Goal: Use online tool/utility: Utilize a website feature to perform a specific function

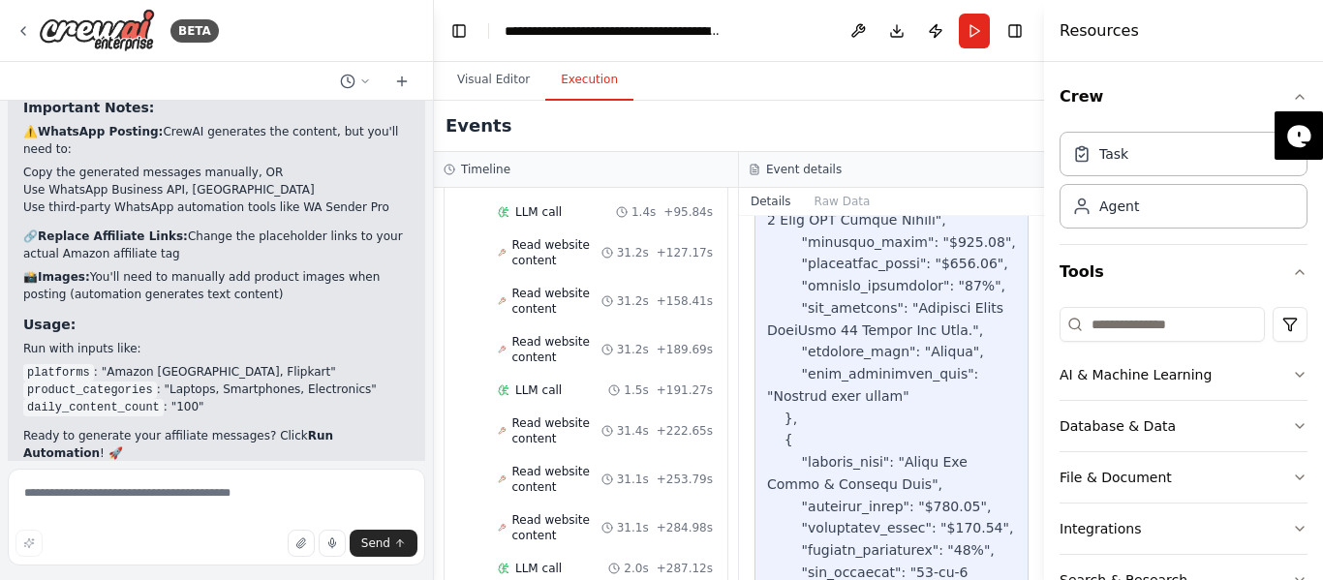
scroll to position [3416, 0]
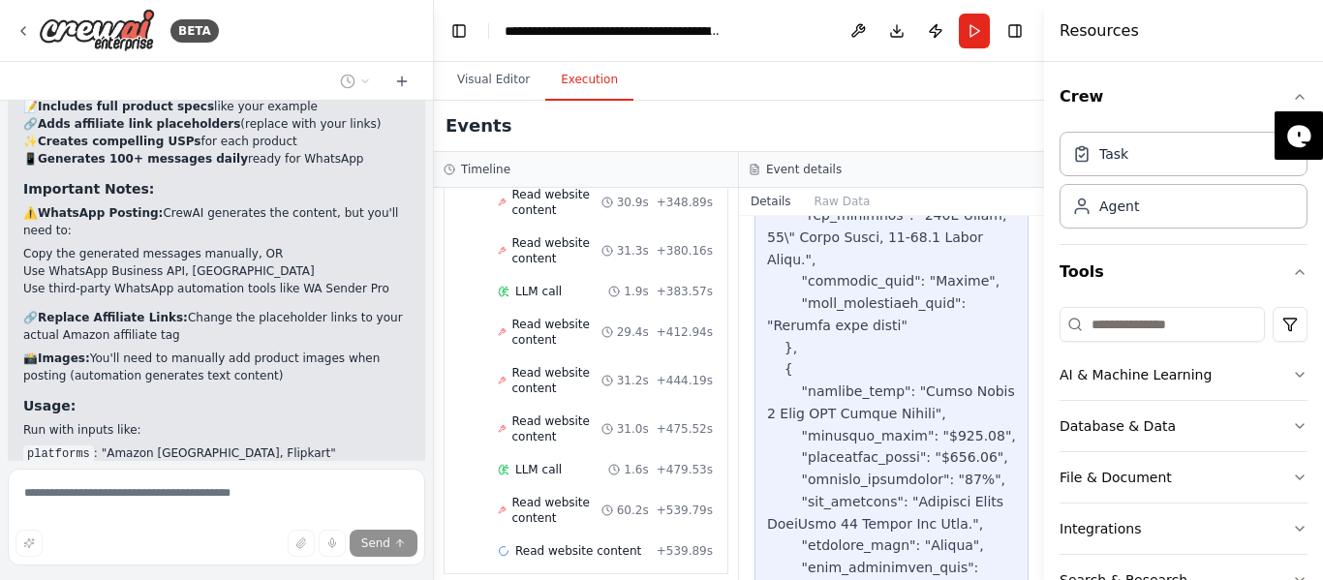
scroll to position [3125, 0]
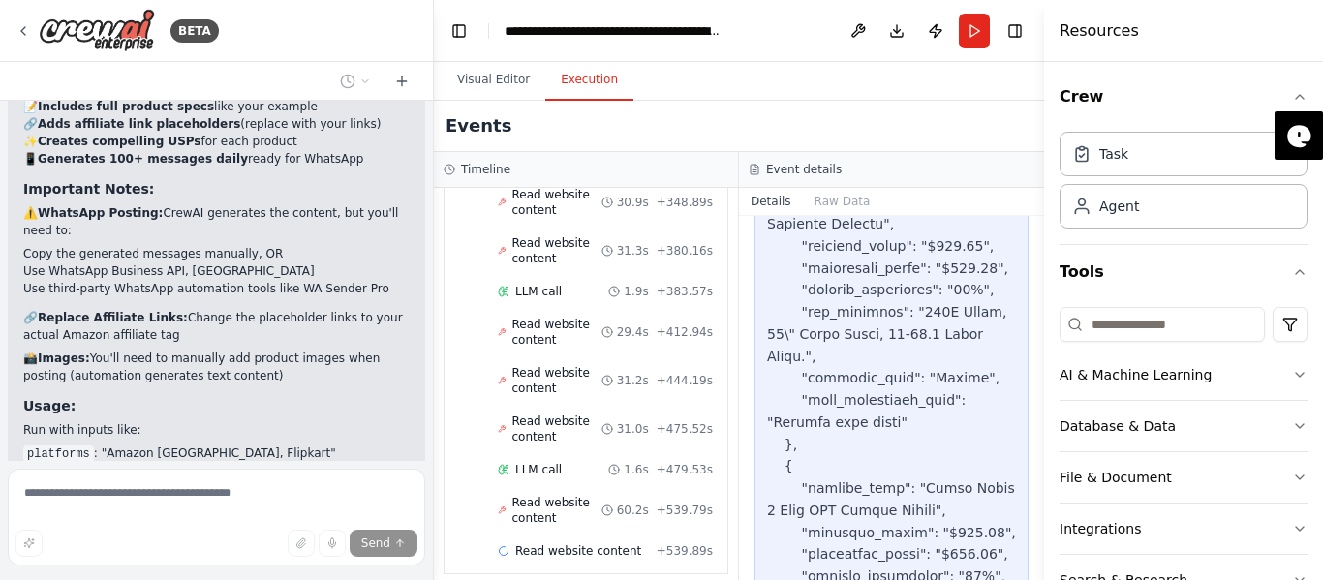
drag, startPoint x: 1041, startPoint y: 529, endPoint x: 1056, endPoint y: 616, distance: 88.4
click at [1056, 579] on html "BETA As we know that sale are coming on e-commerce platform like amazon, flipka…" at bounding box center [661, 290] width 1323 height 580
drag, startPoint x: 1036, startPoint y: 514, endPoint x: 1040, endPoint y: 533, distance: 18.8
click at [1040, 533] on button "Toggle Sidebar" at bounding box center [1043, 290] width 15 height 580
drag, startPoint x: 1039, startPoint y: 530, endPoint x: 1039, endPoint y: 543, distance: 13.6
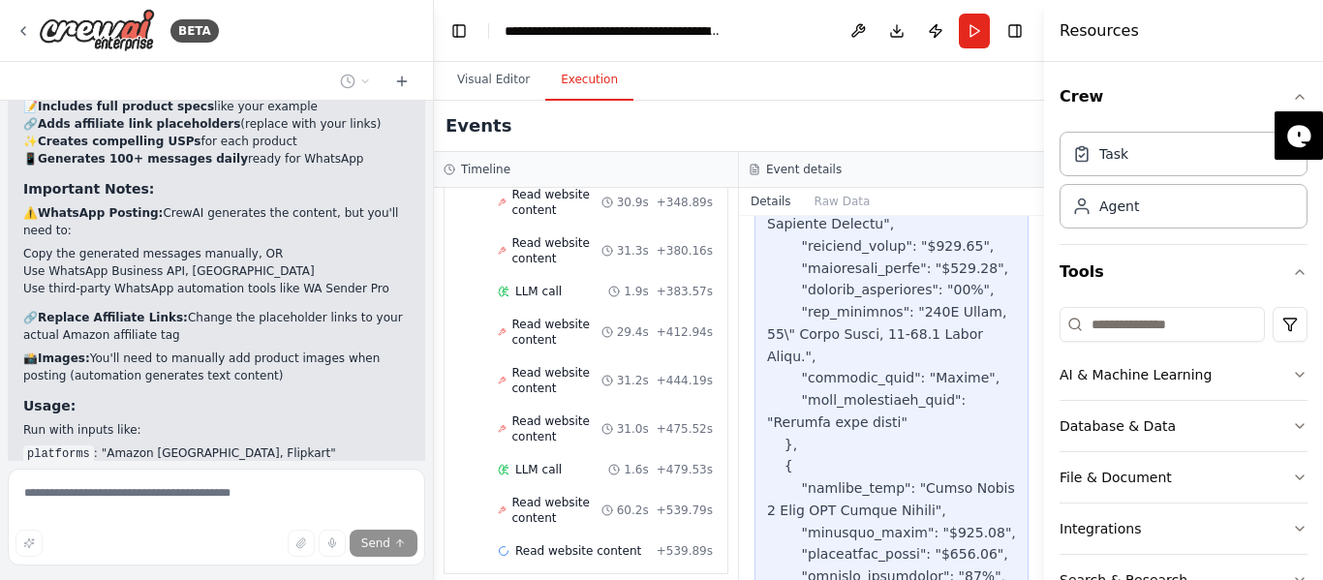
click at [1041, 550] on button "Toggle Sidebar" at bounding box center [1043, 290] width 15 height 580
click at [1040, 518] on button "Toggle Sidebar" at bounding box center [1043, 290] width 15 height 580
drag, startPoint x: 1040, startPoint y: 518, endPoint x: 1041, endPoint y: 537, distance: 18.4
click at [1041, 537] on button "Toggle Sidebar" at bounding box center [1043, 290] width 15 height 580
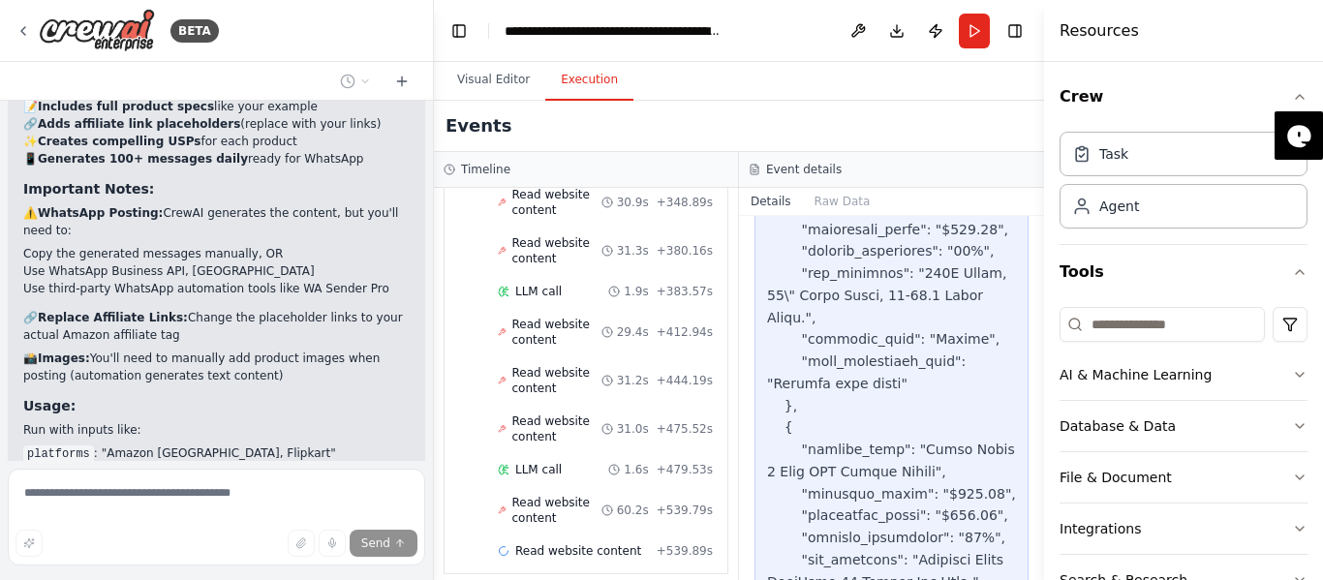
click at [1036, 572] on button "Toggle Sidebar" at bounding box center [1043, 290] width 15 height 580
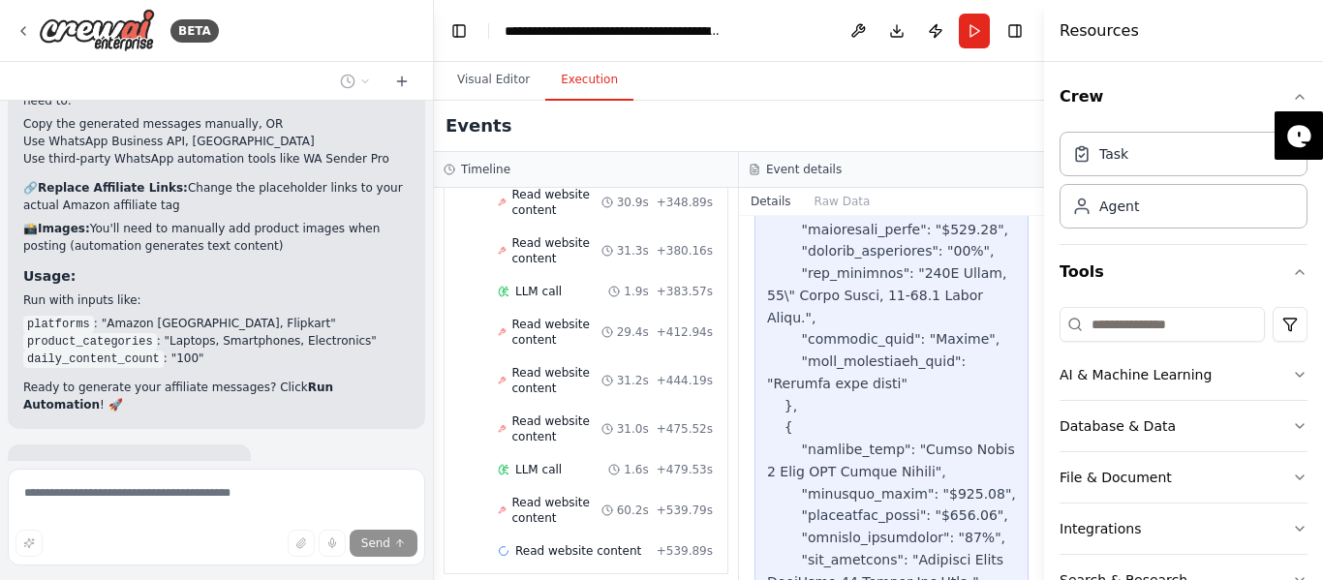
click at [1039, 572] on button "Toggle Sidebar" at bounding box center [1043, 290] width 15 height 580
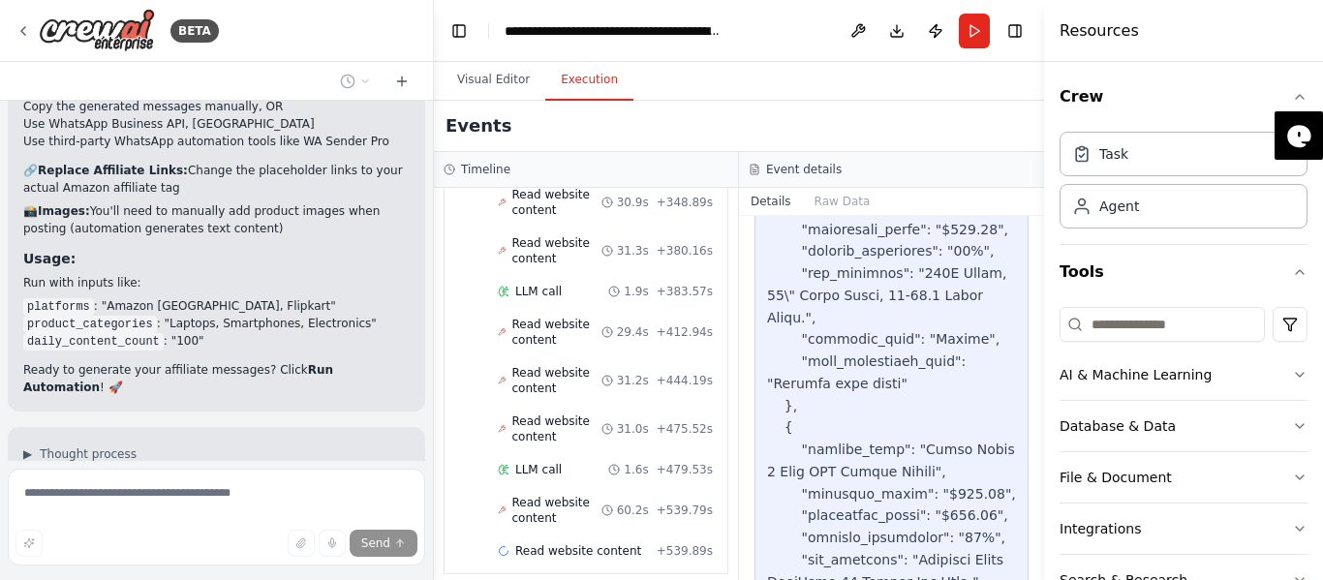
click at [1040, 572] on button "Toggle Sidebar" at bounding box center [1043, 290] width 15 height 580
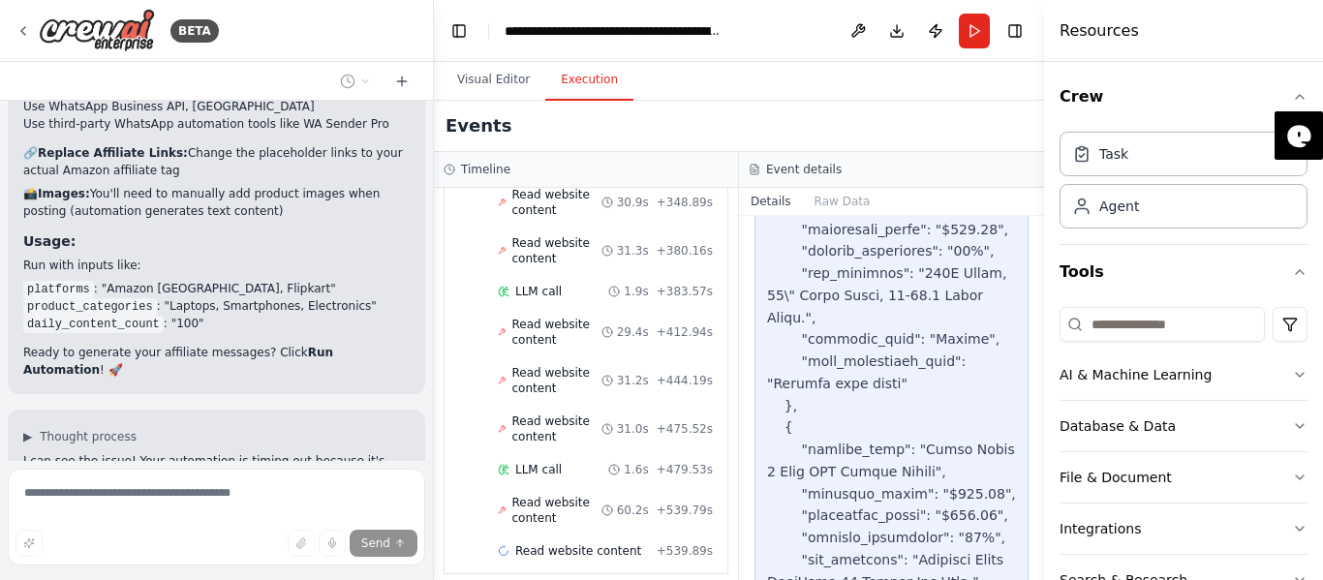
click at [1039, 570] on button "Toggle Sidebar" at bounding box center [1043, 290] width 15 height 580
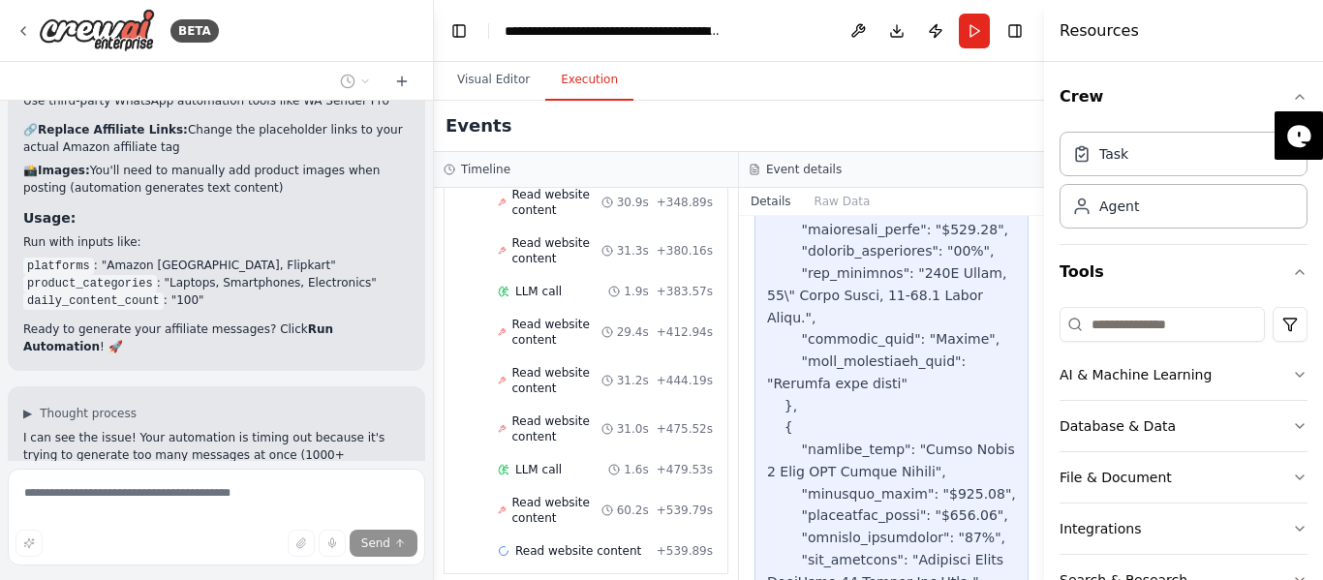
click at [1039, 570] on button "Toggle Sidebar" at bounding box center [1043, 290] width 15 height 580
click at [1040, 570] on button "Toggle Sidebar" at bounding box center [1043, 290] width 15 height 580
click at [1039, 570] on button "Toggle Sidebar" at bounding box center [1043, 290] width 15 height 580
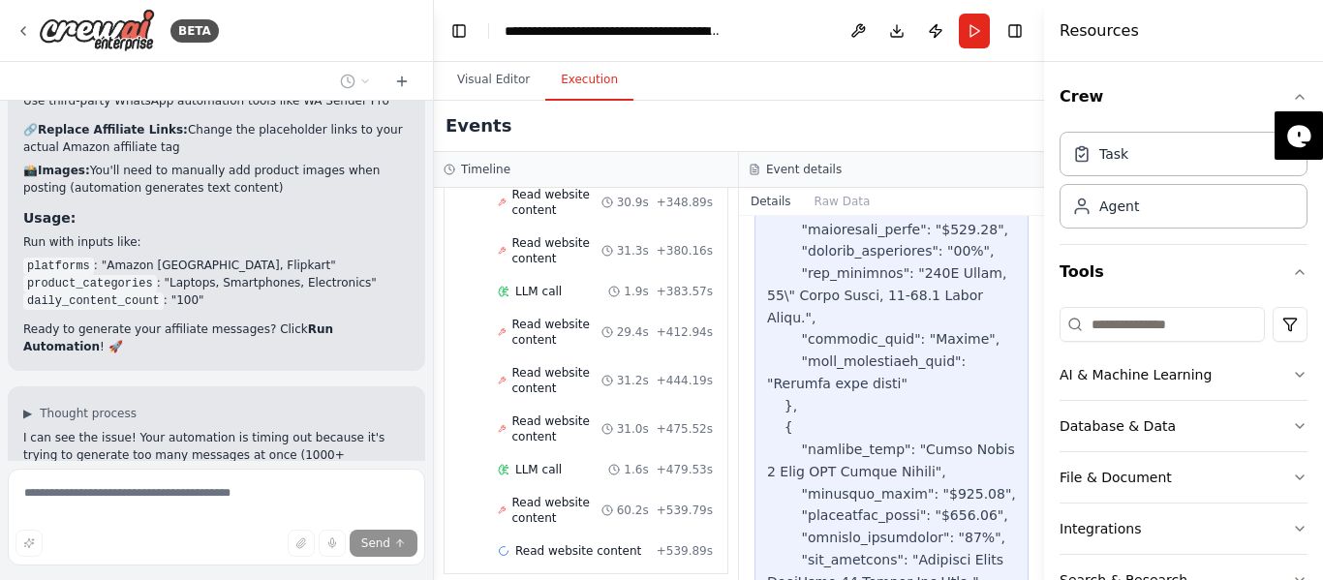
click at [1039, 570] on button "Toggle Sidebar" at bounding box center [1043, 290] width 15 height 580
drag, startPoint x: 1036, startPoint y: 525, endPoint x: 1039, endPoint y: 539, distance: 14.8
click at [1039, 539] on button "Toggle Sidebar" at bounding box center [1043, 290] width 15 height 580
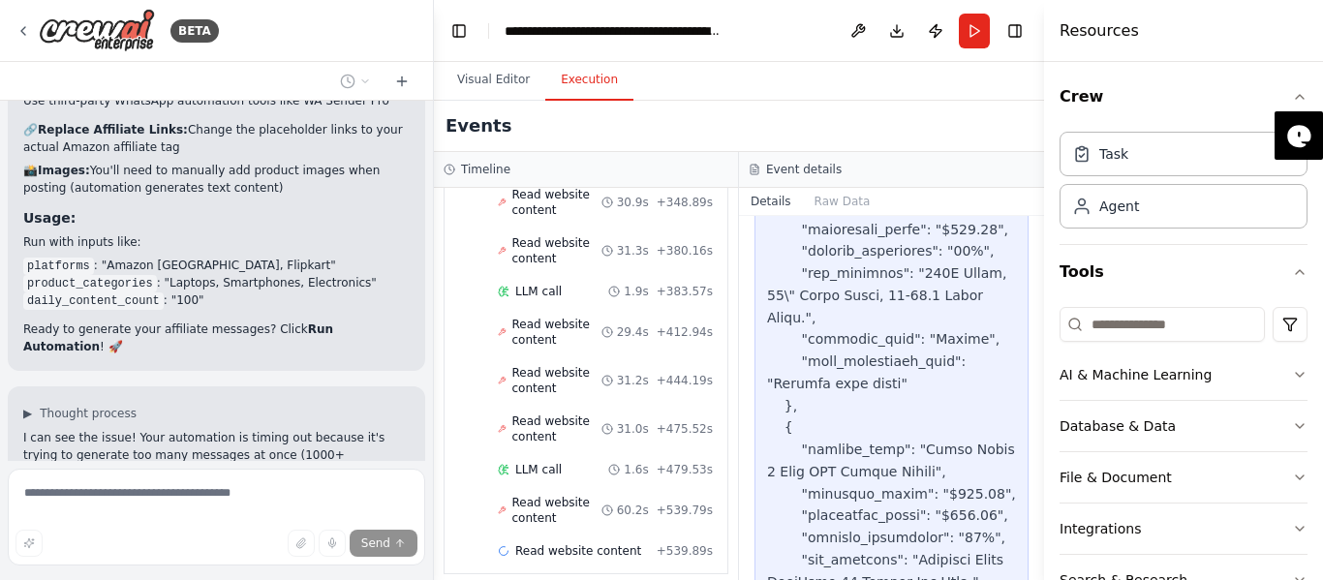
drag, startPoint x: 1038, startPoint y: 537, endPoint x: 1035, endPoint y: 519, distance: 17.7
click at [1035, 523] on div "BETA As we know that sale are coming on e-commerce platform like amazon, flipka…" at bounding box center [661, 290] width 1323 height 580
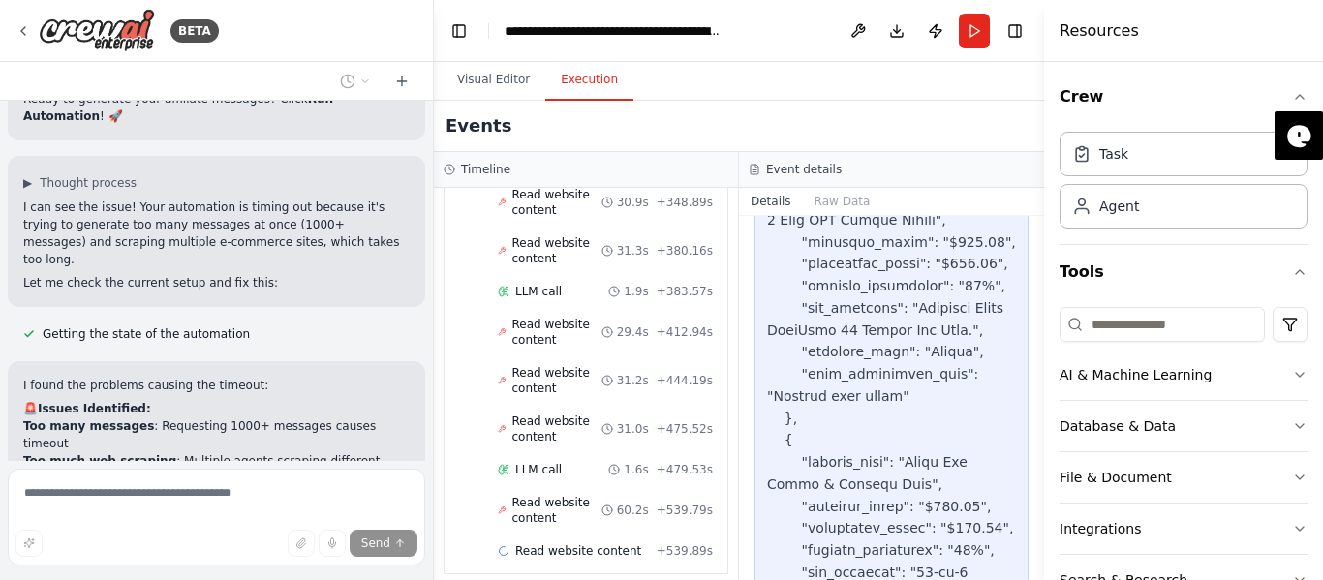
scroll to position [5000, 0]
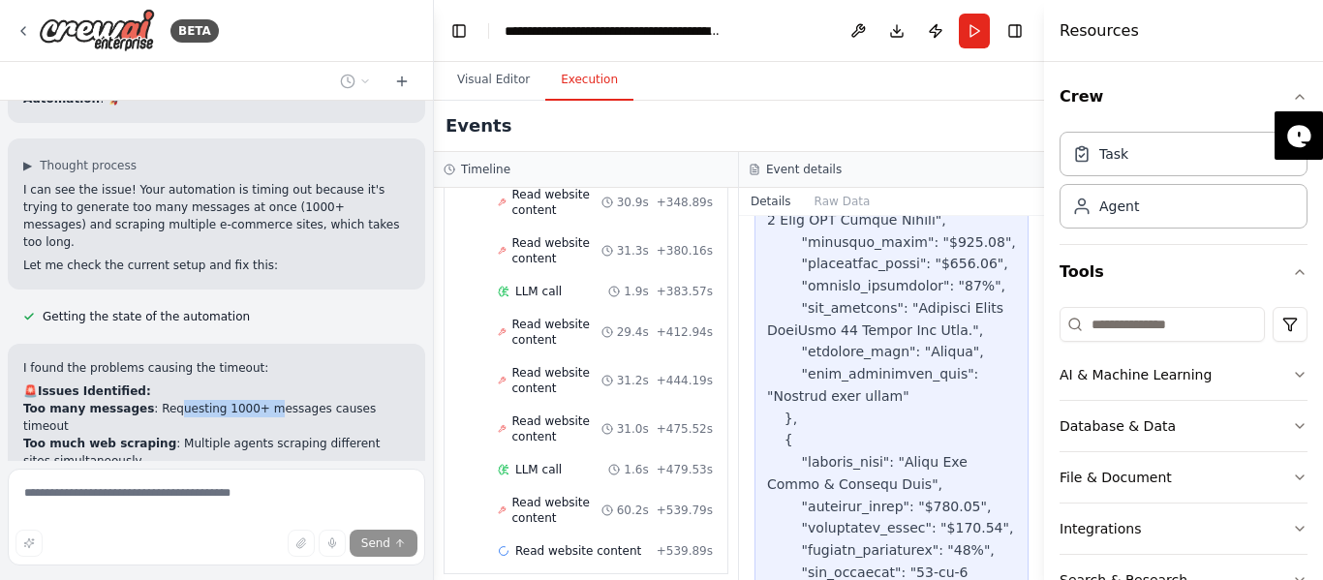
drag, startPoint x: 158, startPoint y: 201, endPoint x: 251, endPoint y: 200, distance: 93.0
click at [248, 400] on li "Too many messages : Requesting 1000+ messages causes timeout" at bounding box center [216, 417] width 386 height 35
click at [251, 400] on li "Too many messages : Requesting 1000+ messages causes timeout" at bounding box center [216, 417] width 386 height 35
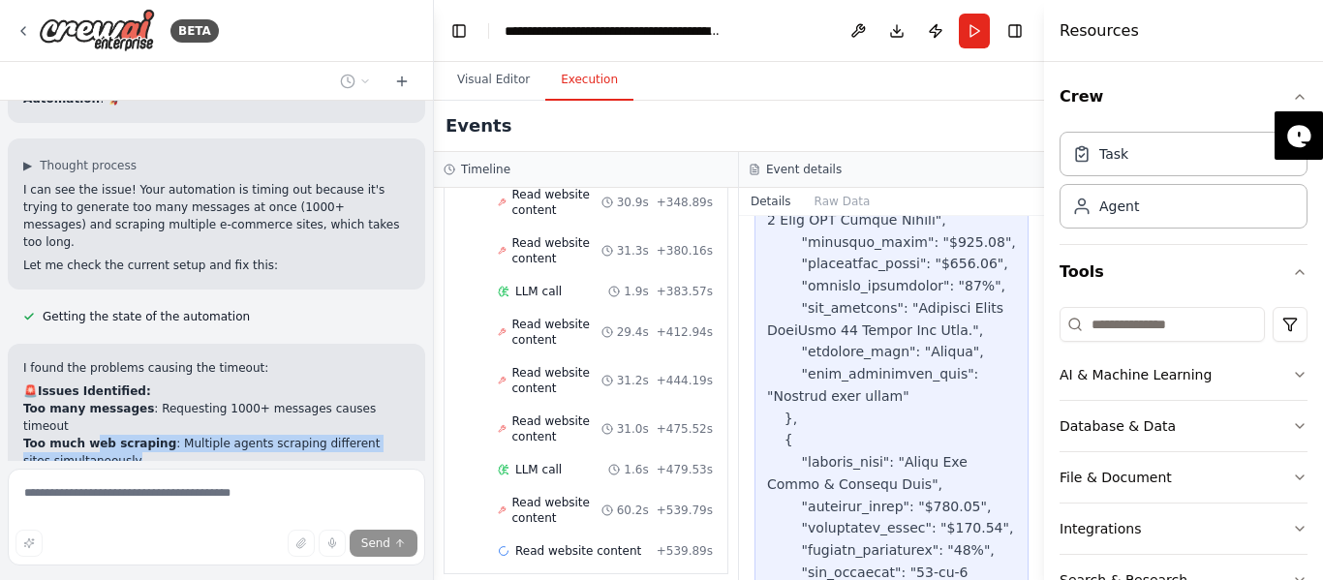
drag, startPoint x: 100, startPoint y: 224, endPoint x: 223, endPoint y: 230, distance: 123.1
click at [223, 359] on div "I found the problems causing the timeout: 🚨 Issues Identified: Too many message…" at bounding box center [216, 449] width 386 height 180
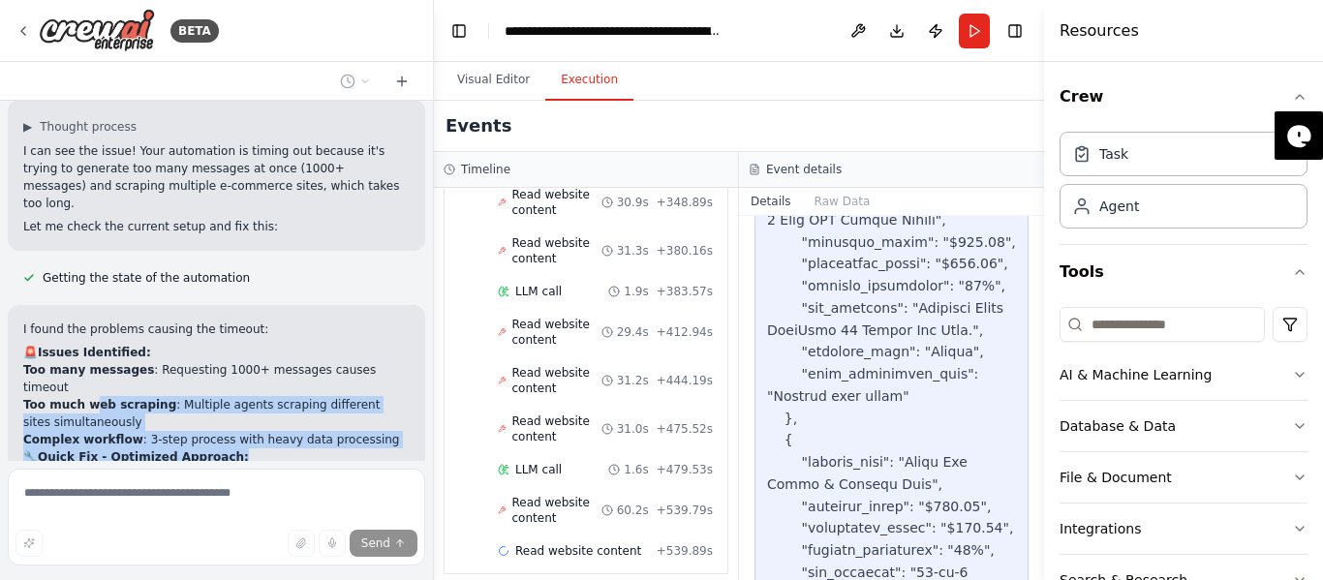
click at [225, 448] on h2 "🔧 Quick Fix - Optimized Approach:" at bounding box center [216, 456] width 386 height 17
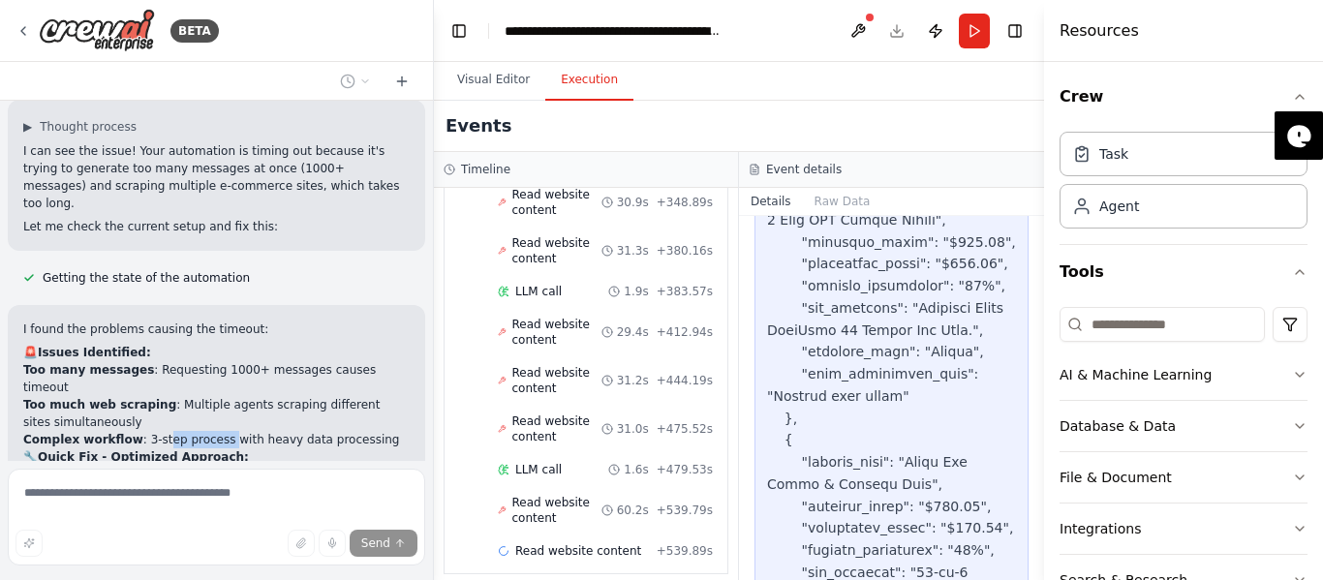
drag, startPoint x: 151, startPoint y: 223, endPoint x: 215, endPoint y: 216, distance: 64.3
click at [211, 431] on li "Complex workflow : 3-step process with heavy data processing" at bounding box center [216, 439] width 386 height 17
click at [215, 431] on li "Complex workflow : 3-step process with heavy data processing" at bounding box center [216, 439] width 386 height 17
drag, startPoint x: 147, startPoint y: 227, endPoint x: 188, endPoint y: 227, distance: 40.7
click at [188, 450] on strong "Quick Fix - Optimized Approach:" at bounding box center [143, 457] width 211 height 14
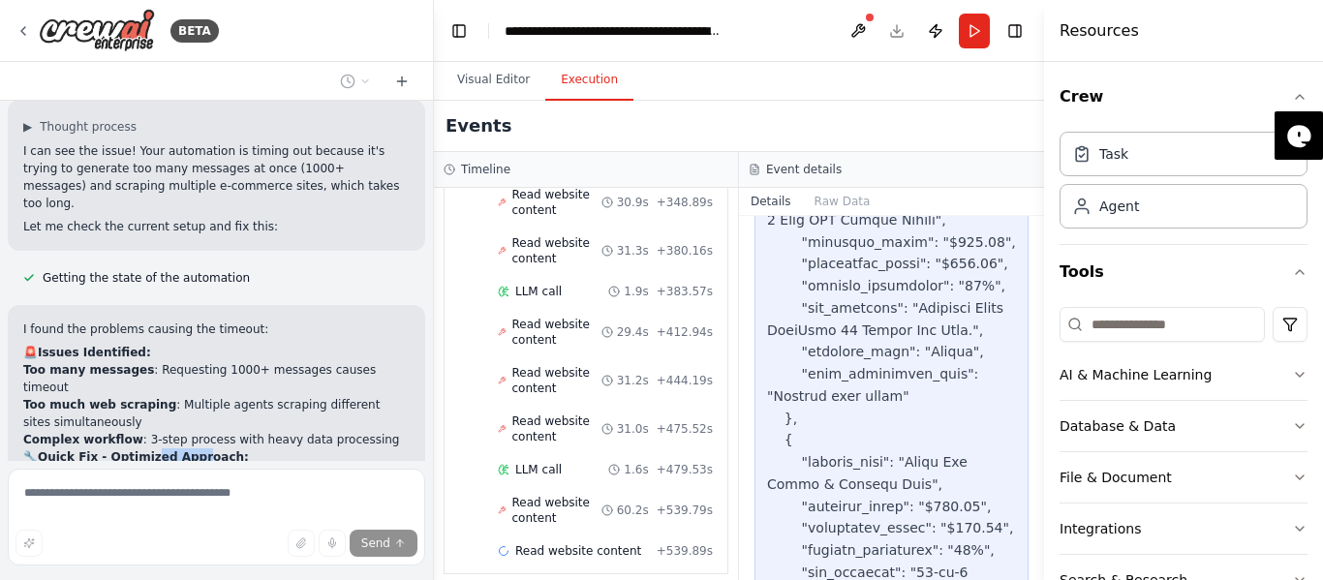
scroll to position [5078, 0]
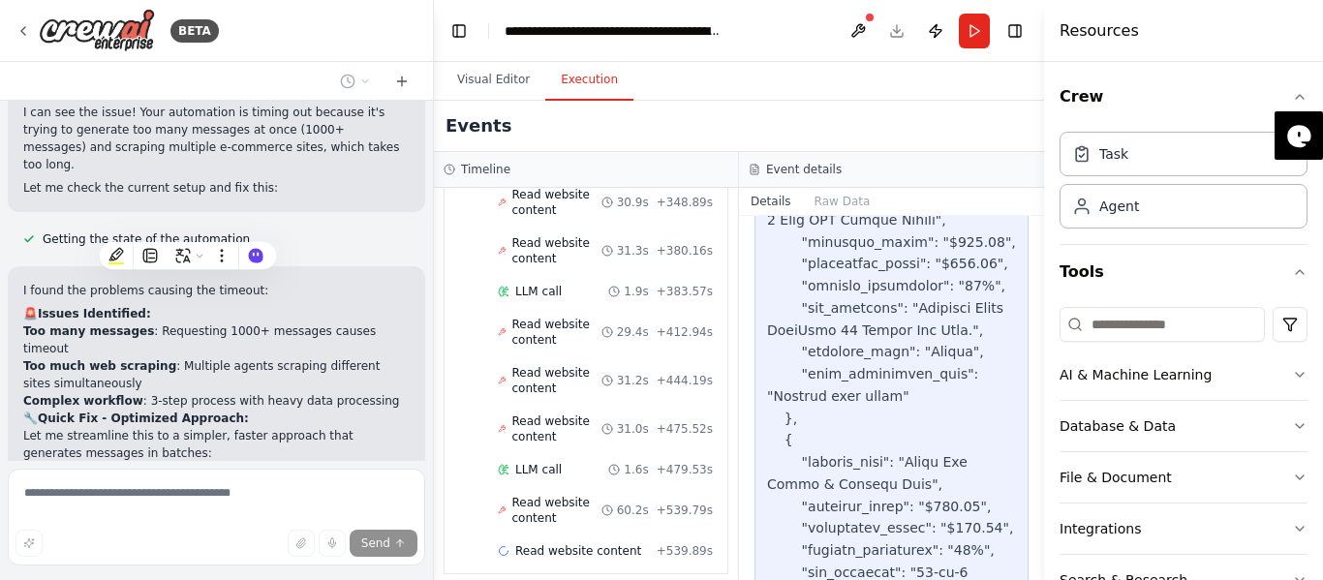
click at [58, 497] on span "Updating task Find 10 Best Deals" at bounding box center [139, 504] width 193 height 15
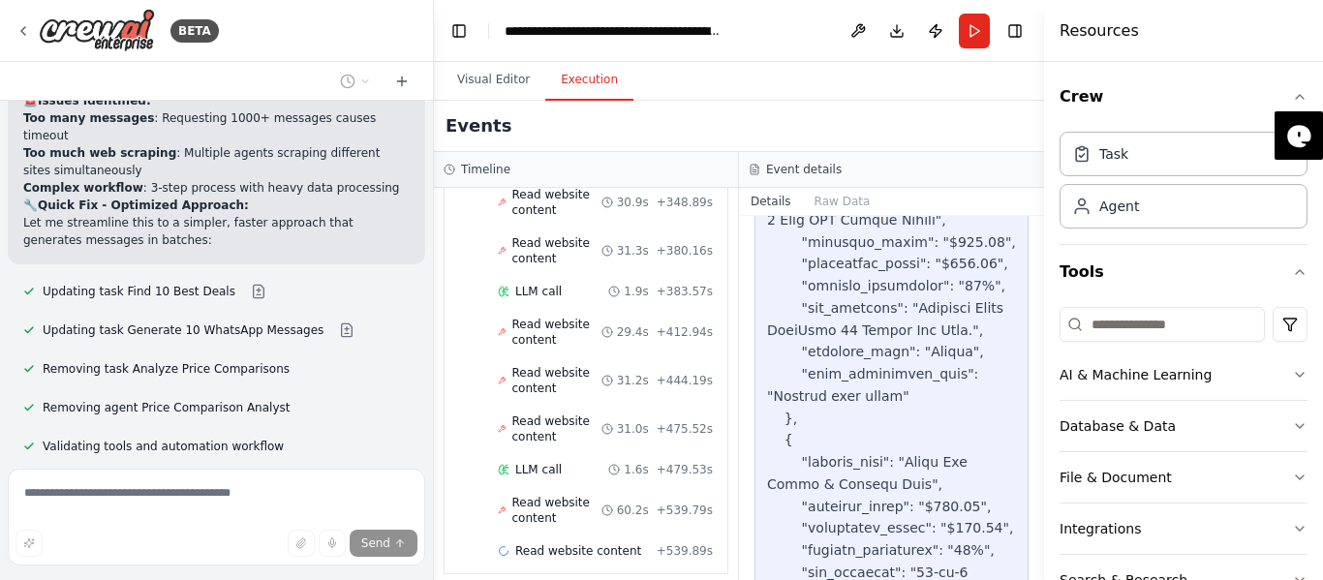
scroll to position [5351, 0]
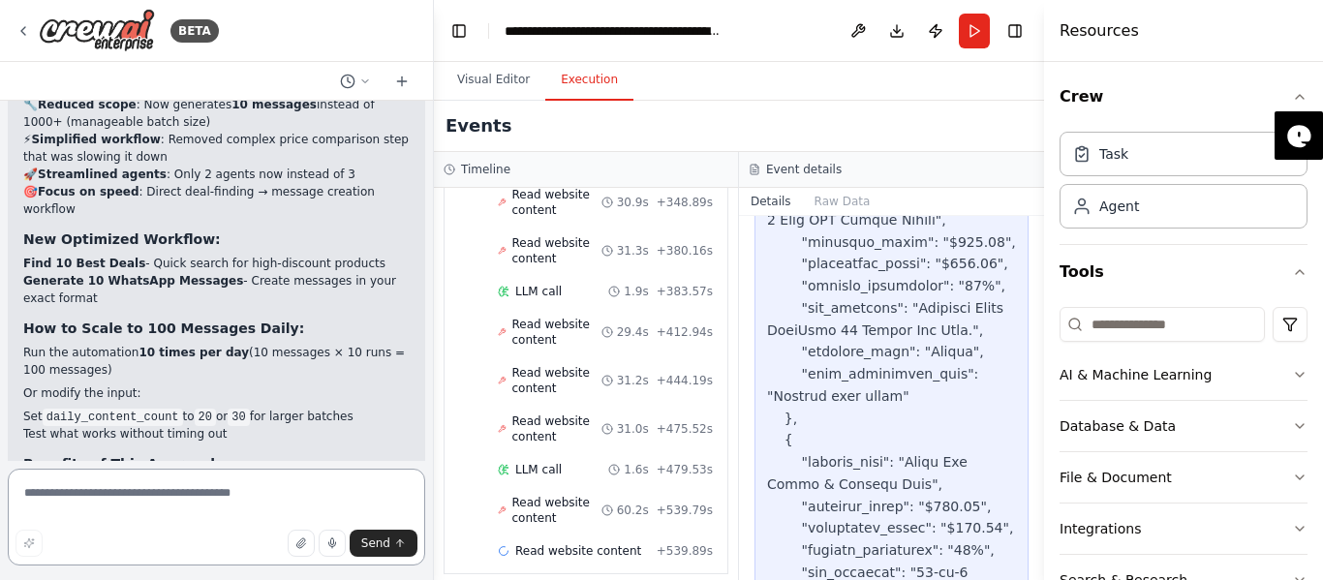
click at [173, 508] on textarea at bounding box center [216, 517] width 417 height 97
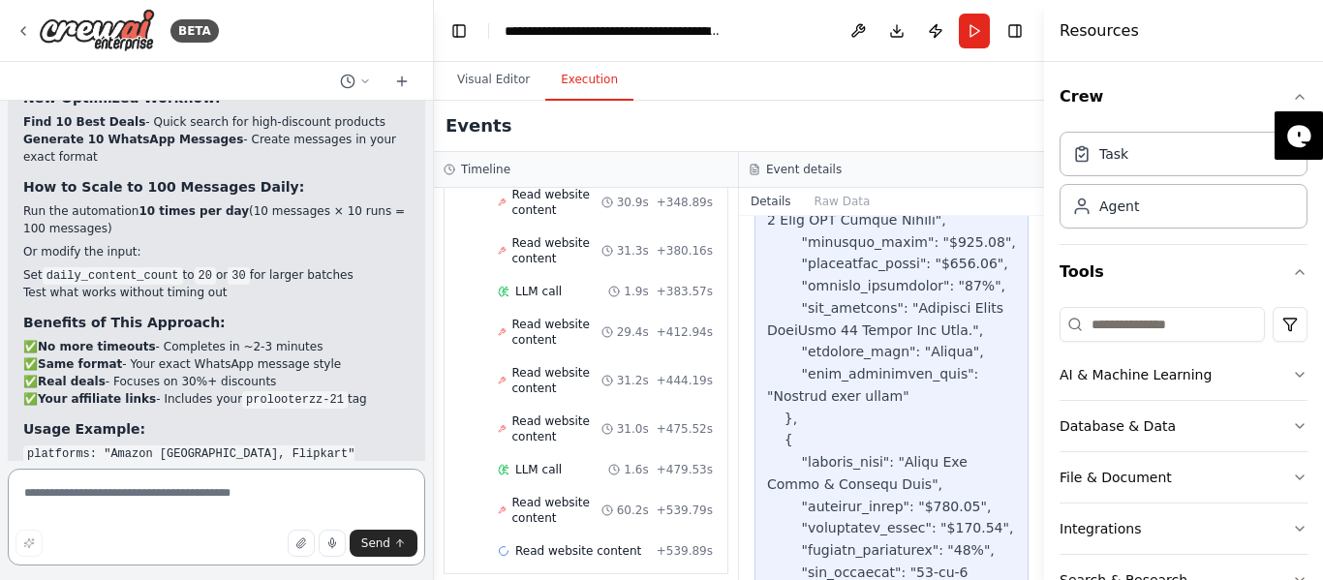
scroll to position [5936, 0]
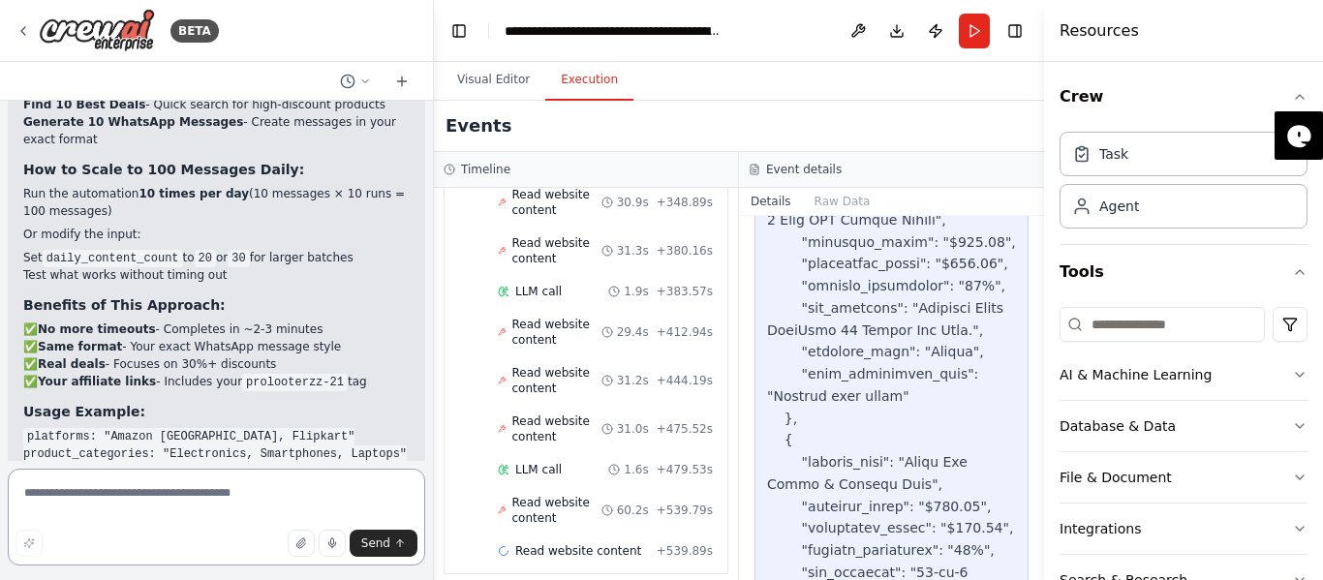
type textarea "*"
type textarea "**********"
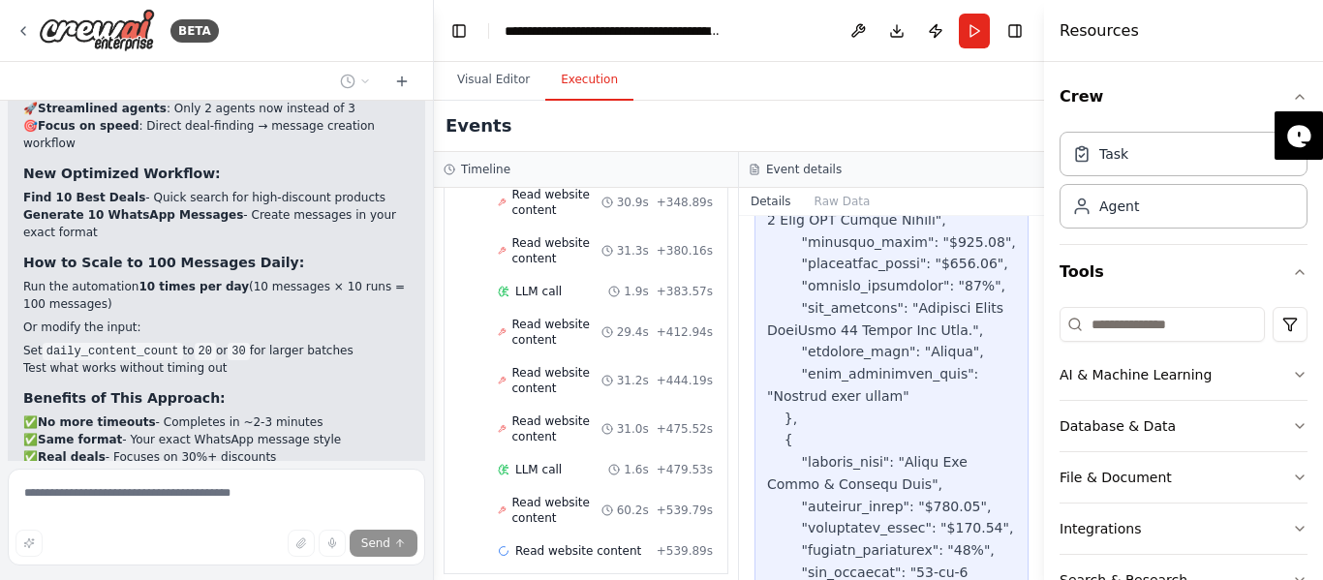
scroll to position [5949, 0]
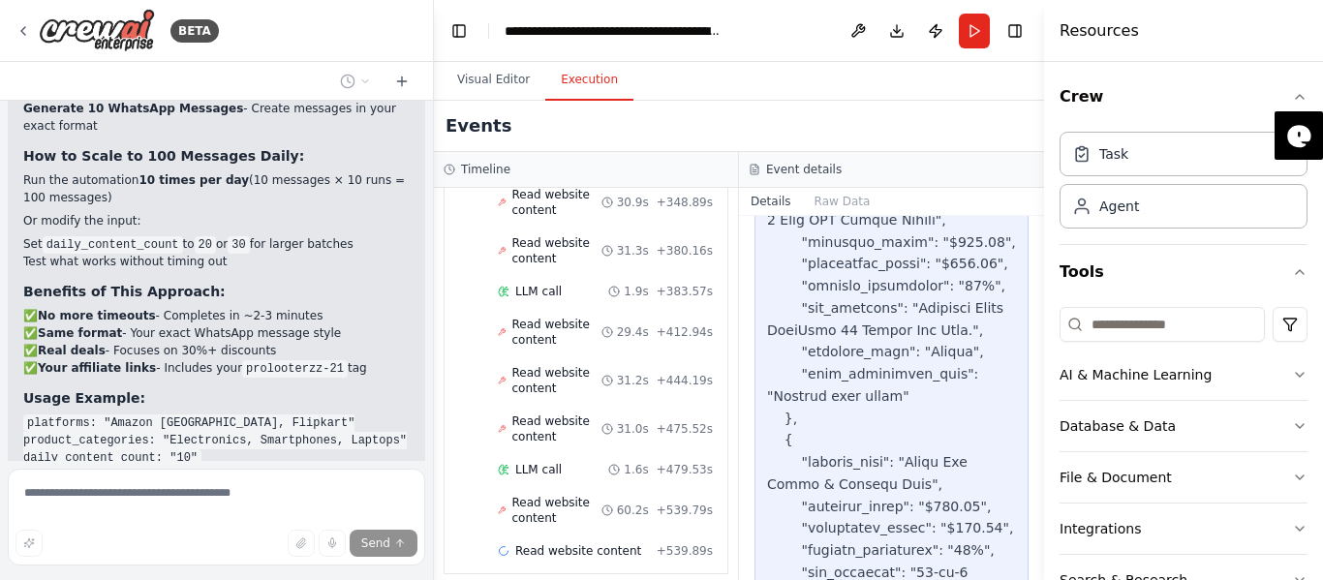
click at [298, 547] on p "I am not receiving the message" at bounding box center [318, 555] width 184 height 17
click at [316, 532] on div "I am not receiving the message" at bounding box center [317, 556] width 215 height 48
click at [319, 532] on div "I am not receiving the message" at bounding box center [317, 556] width 215 height 48
click at [301, 547] on p "I am not receiving the message" at bounding box center [318, 555] width 184 height 17
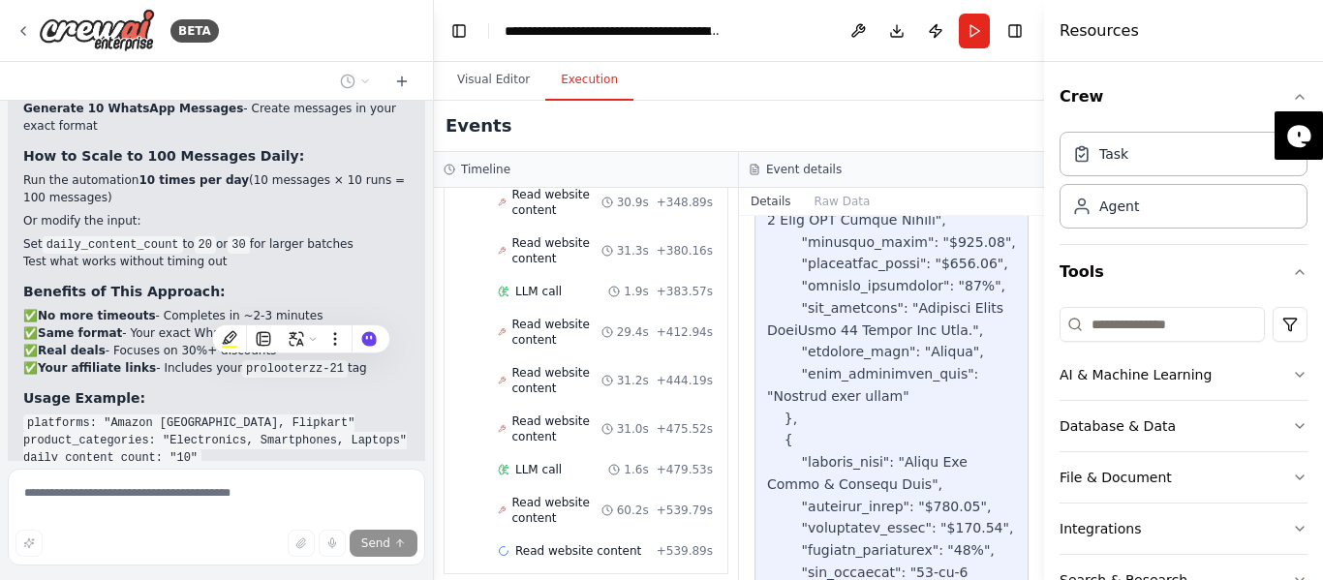
click at [287, 547] on p "I am not receiving the message" at bounding box center [318, 555] width 184 height 17
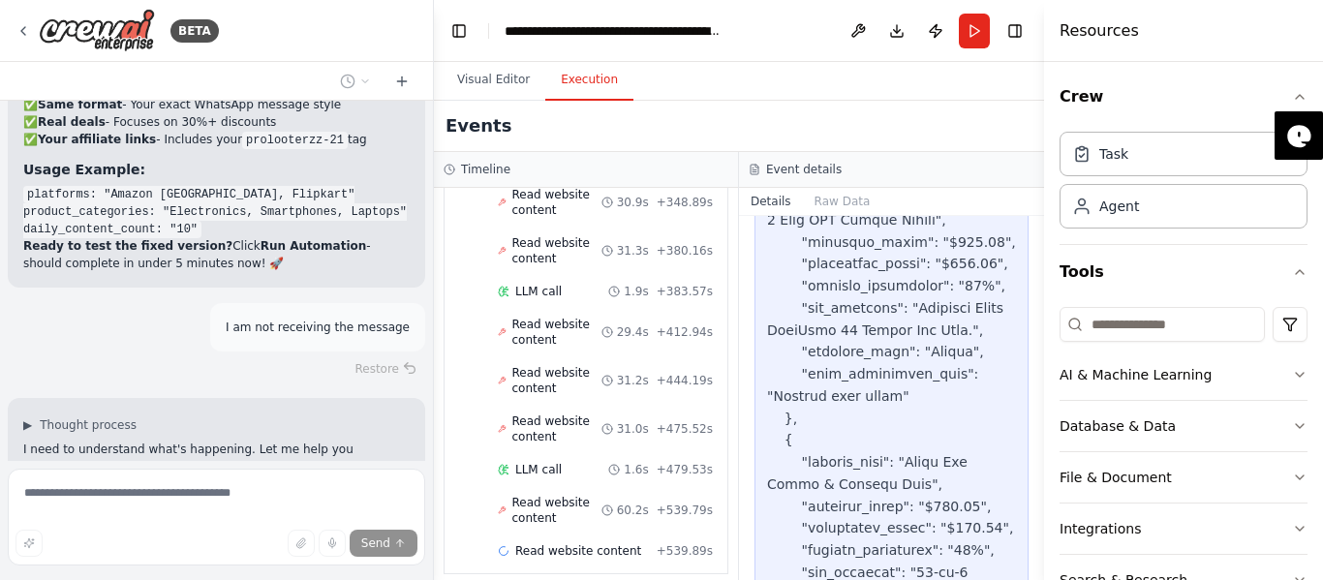
scroll to position [6195, 0]
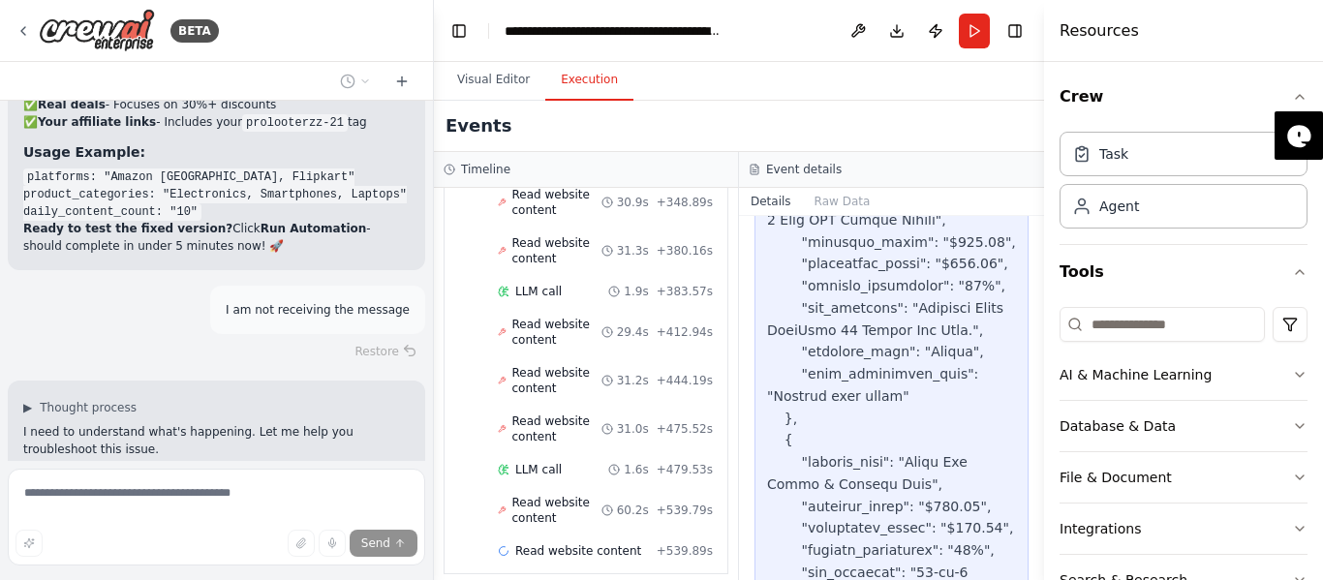
drag, startPoint x: 138, startPoint y: 255, endPoint x: 255, endPoint y: 250, distance: 117.3
click at [255, 487] on li "Not seeing any output when you run the automation?" at bounding box center [216, 495] width 386 height 17
click at [256, 487] on li "Not seeing any output when you run the automation?" at bounding box center [216, 495] width 386 height 17
drag, startPoint x: 171, startPoint y: 274, endPoint x: 210, endPoint y: 265, distance: 39.7
click at [210, 507] on strong "Automation runs but no WhatsApp messages" at bounding box center [171, 514] width 296 height 14
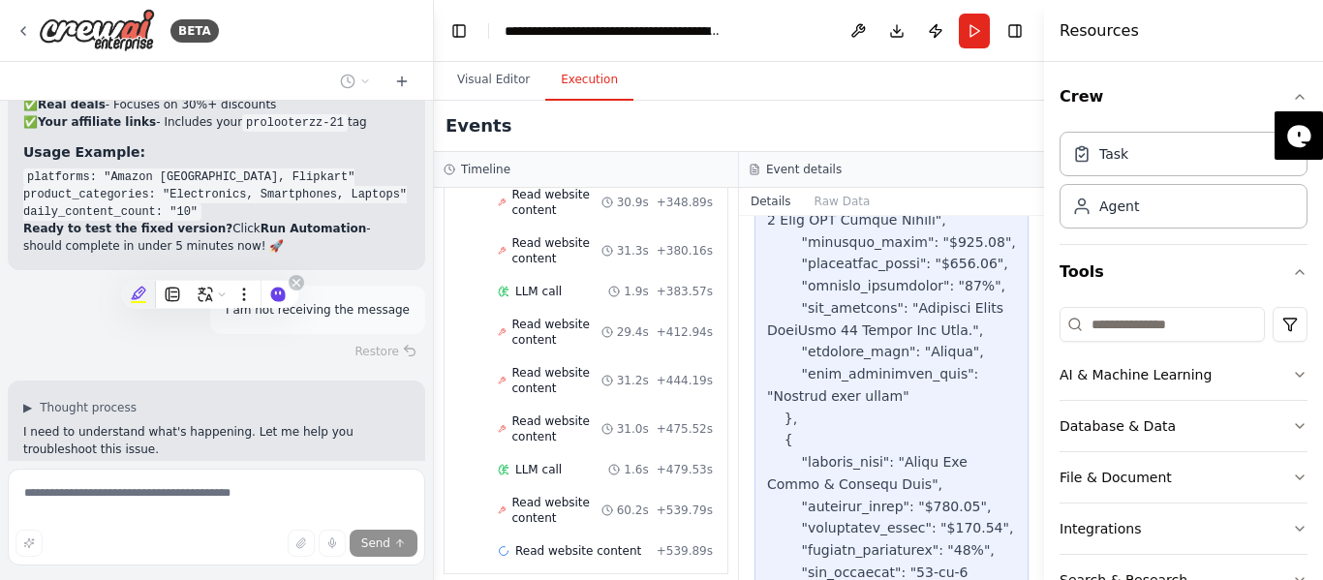
click at [129, 282] on div at bounding box center [139, 294] width 34 height 27
click at [85, 522] on li "Messages generated but not in the expected format ?" at bounding box center [216, 530] width 386 height 17
drag, startPoint x: 310, startPoint y: 290, endPoint x: 0, endPoint y: 275, distance: 310.3
click at [0, 275] on div "BETA As we know that sale are coming on e-commerce platform like amazon, flipka…" at bounding box center [217, 290] width 434 height 580
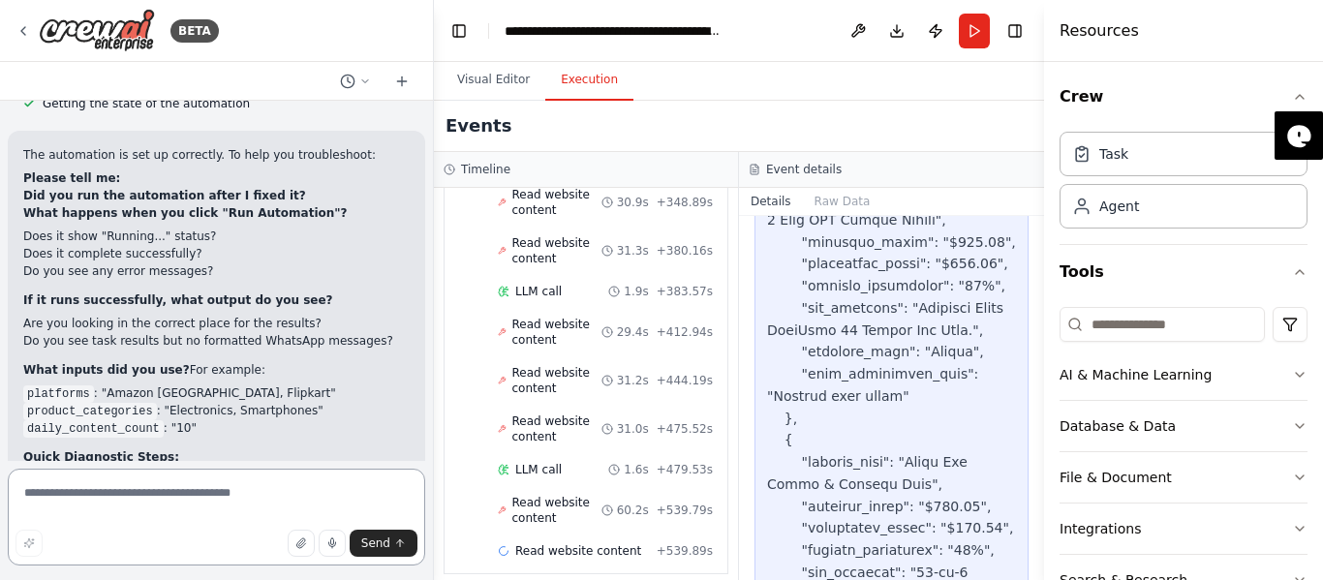
scroll to position [6759, 0]
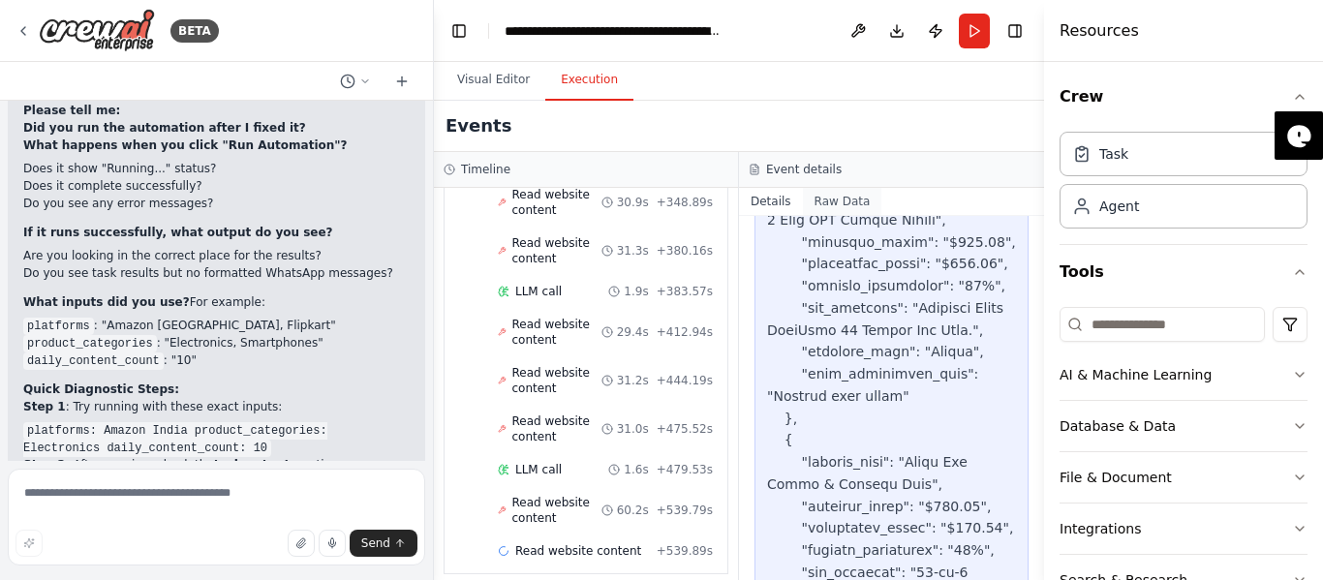
click at [835, 200] on button "Raw Data" at bounding box center [842, 201] width 79 height 27
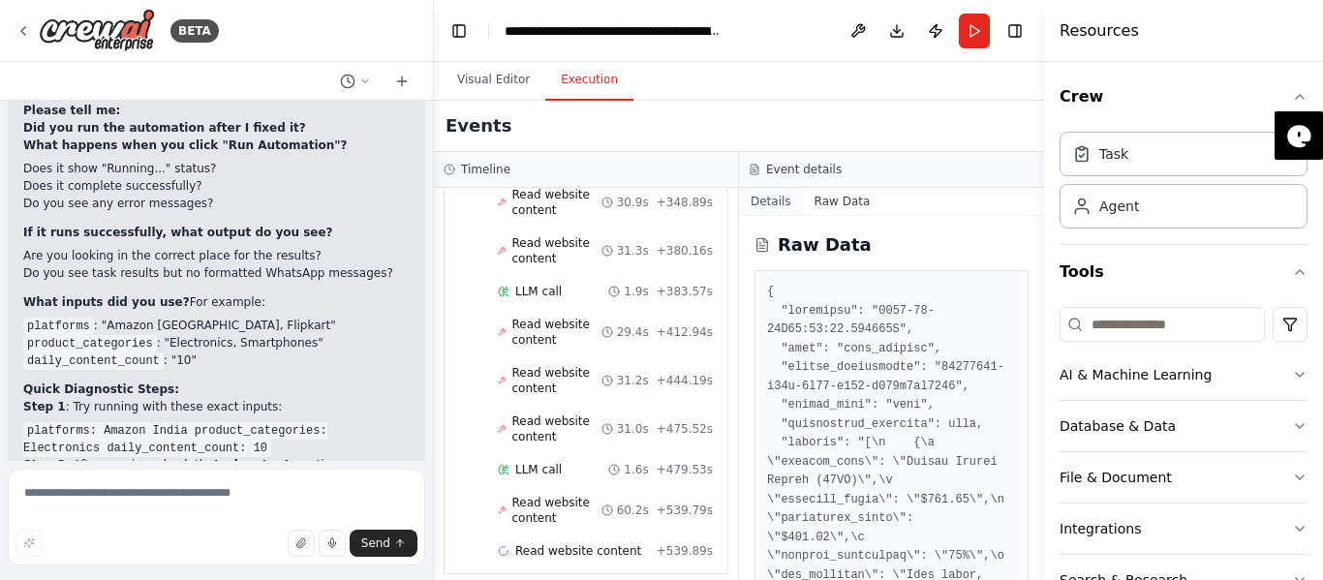
click at [777, 210] on button "Details" at bounding box center [771, 201] width 64 height 27
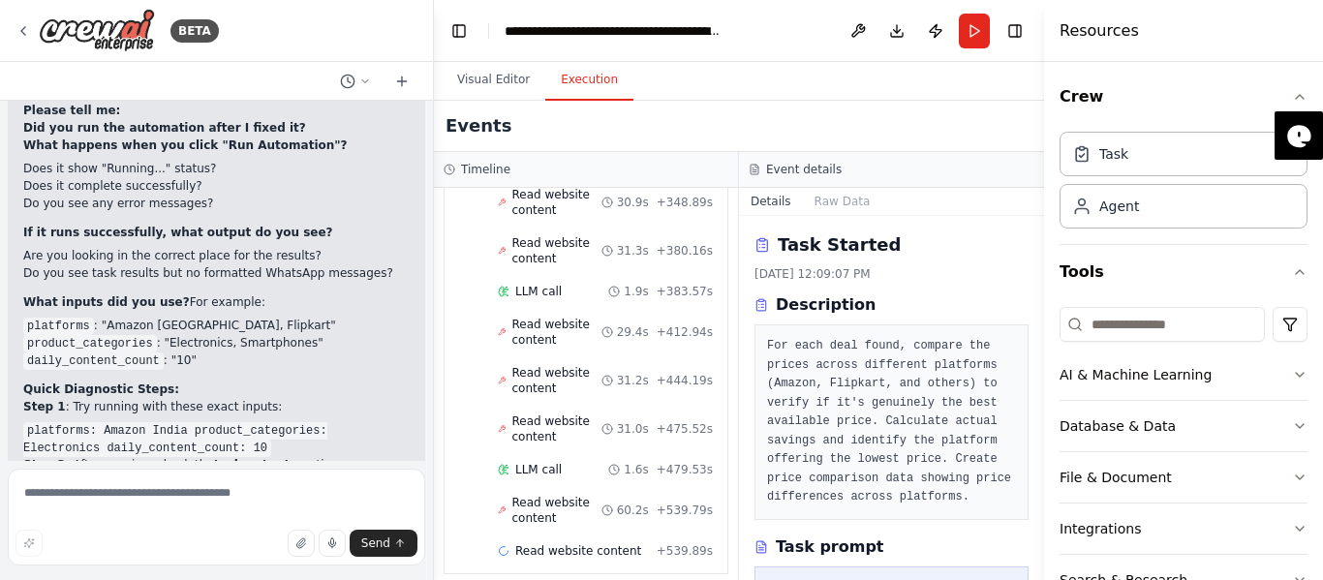
click at [777, 181] on div "Event details" at bounding box center [891, 170] width 305 height 36
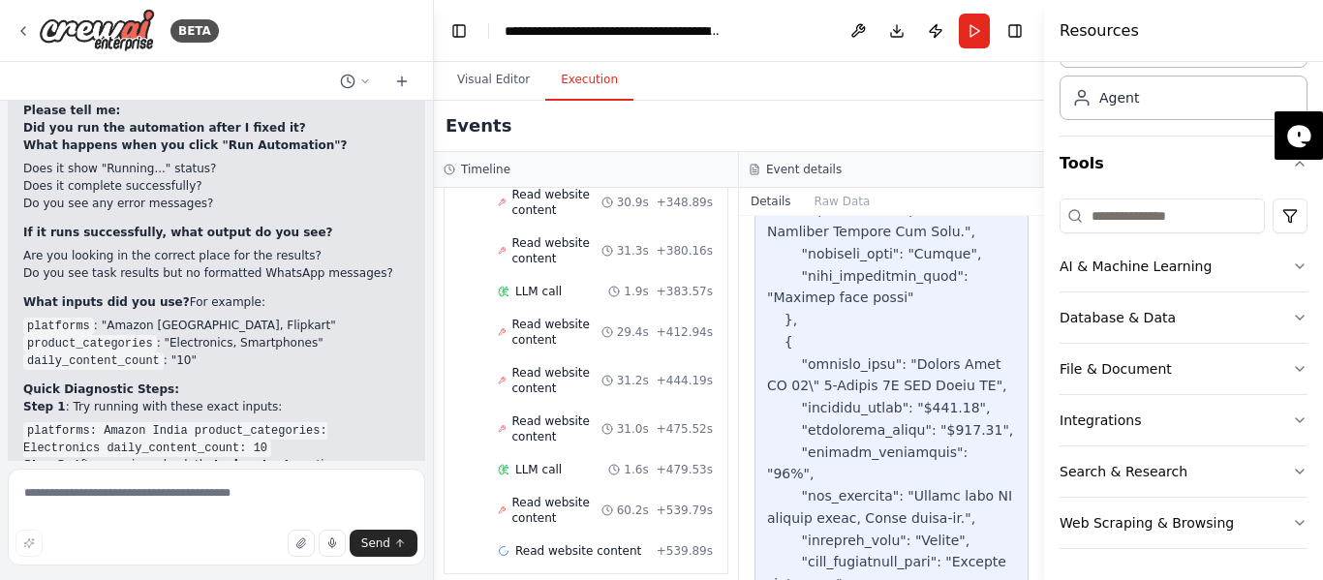
drag, startPoint x: 863, startPoint y: 489, endPoint x: 845, endPoint y: 477, distance: 21.8
click at [845, 477] on div at bounding box center [891, 573] width 249 height 2996
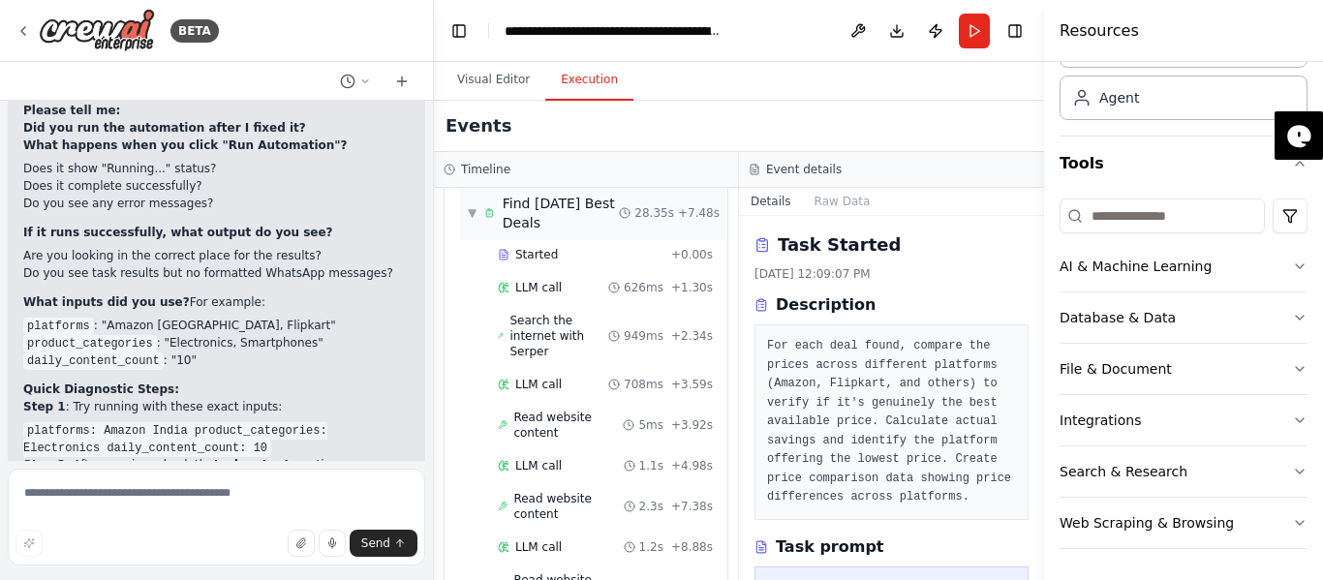
scroll to position [0, 0]
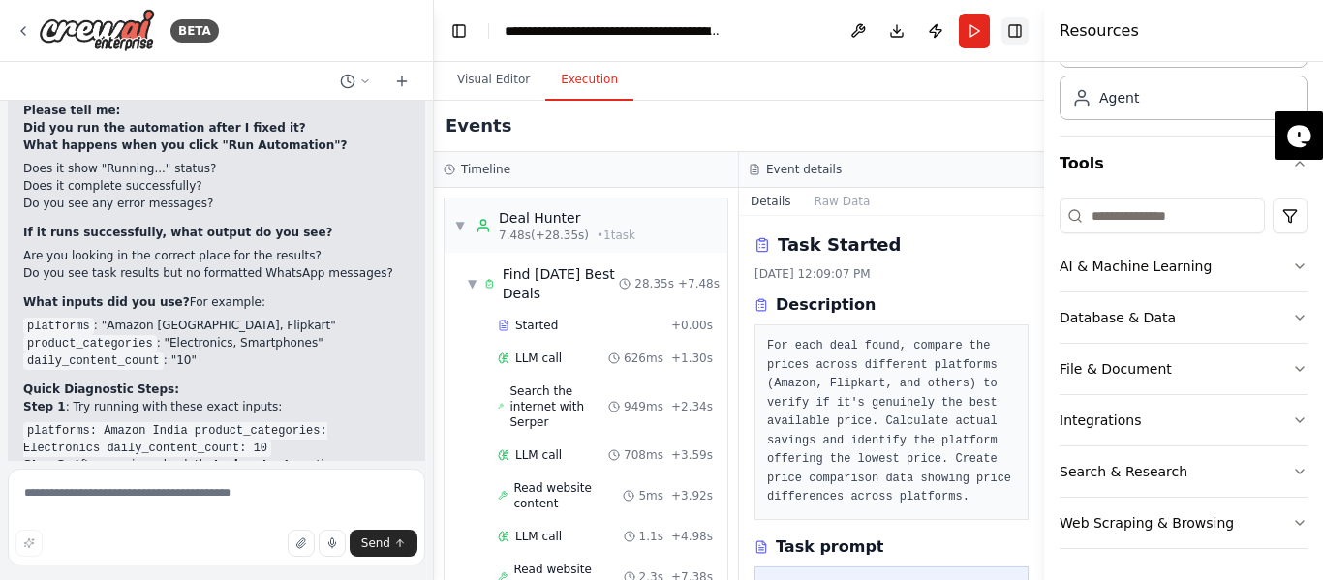
click at [1008, 20] on button "Toggle Right Sidebar" at bounding box center [1014, 30] width 27 height 27
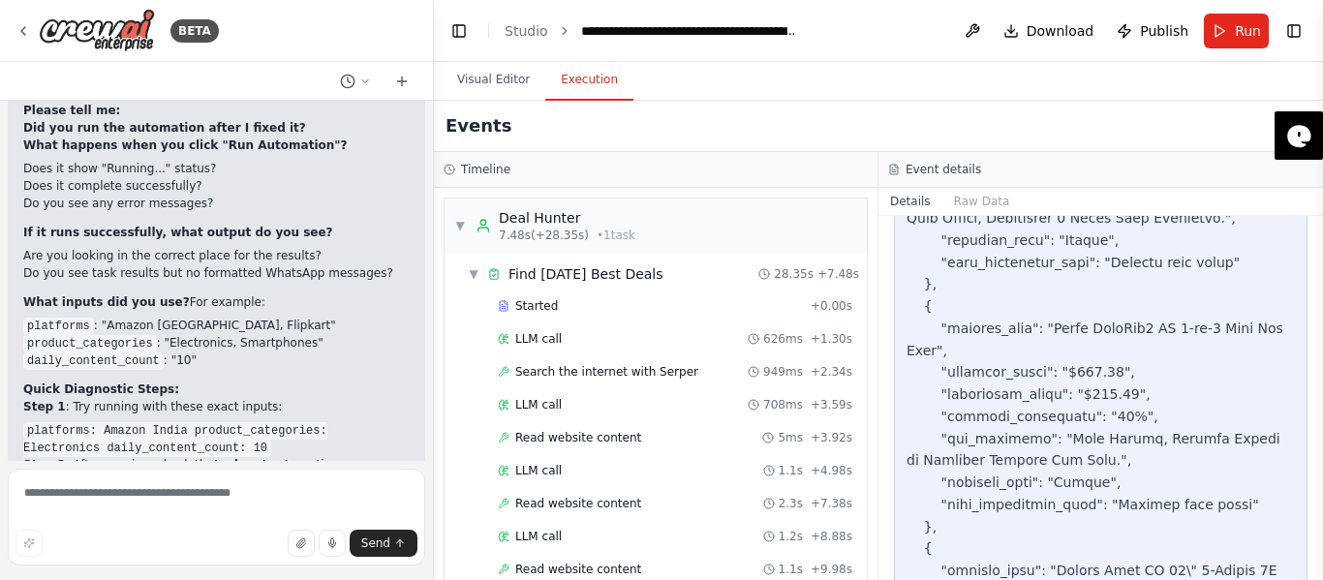
scroll to position [1453, 0]
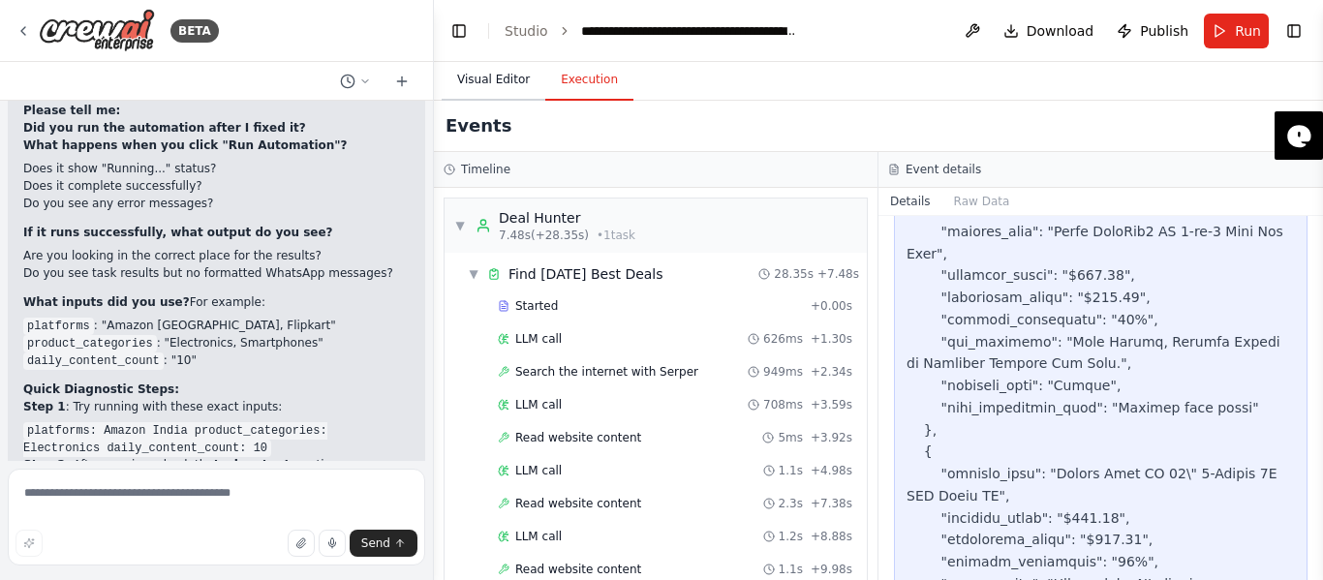
click at [491, 76] on button "Visual Editor" at bounding box center [494, 80] width 104 height 41
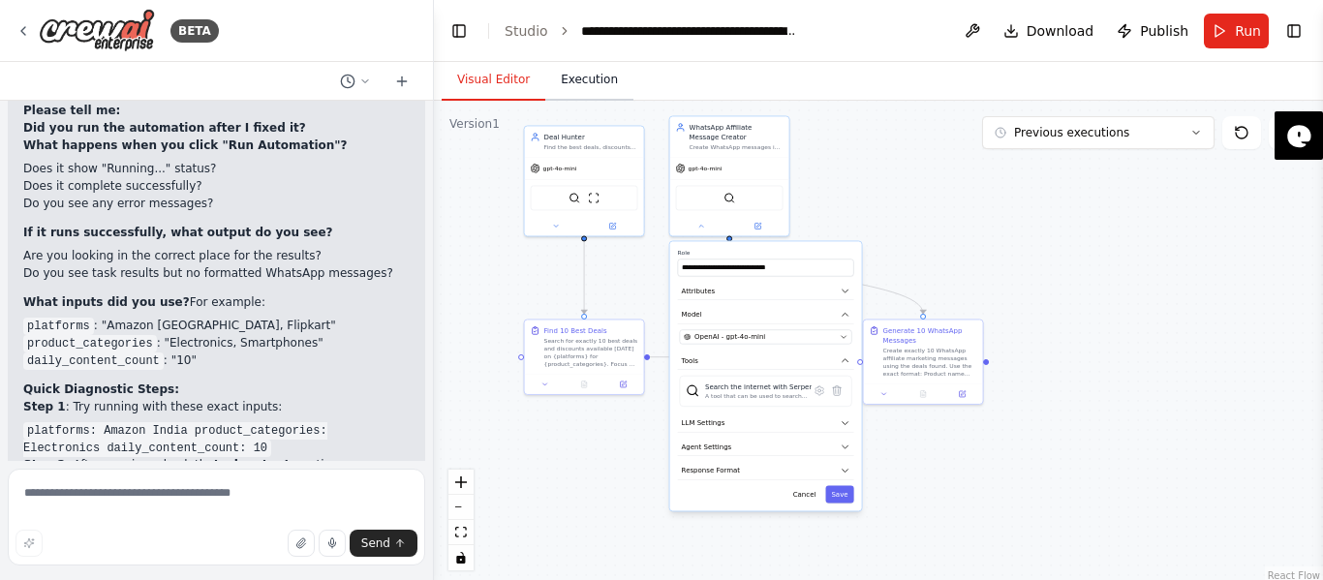
click at [560, 66] on button "Execution" at bounding box center [589, 80] width 88 height 41
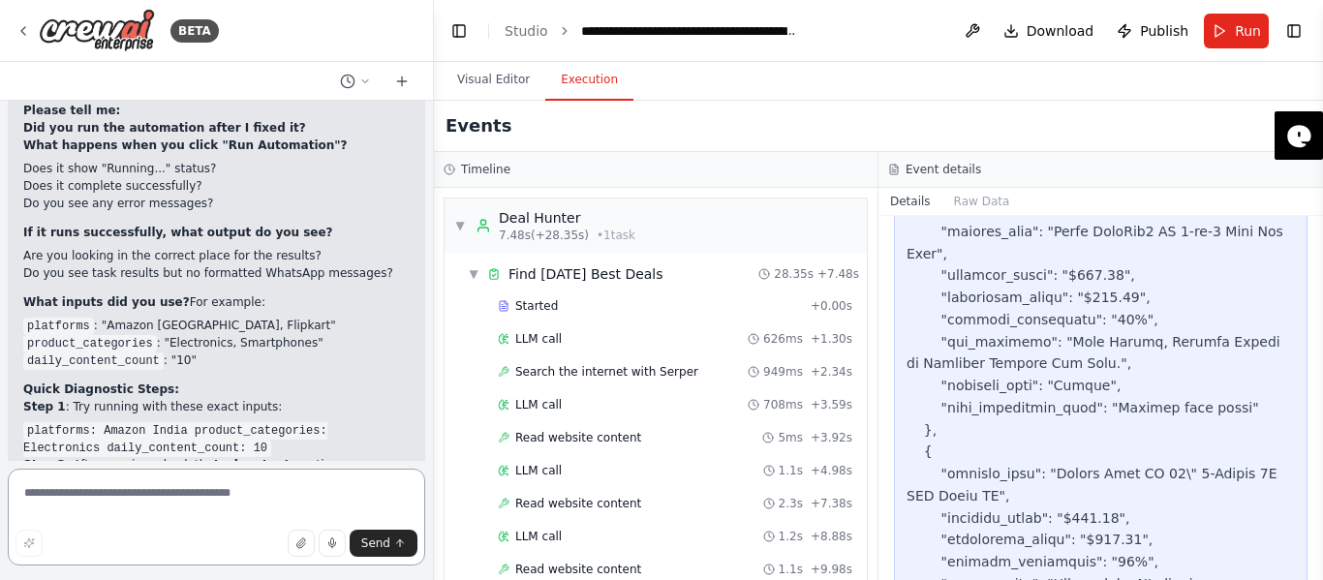
click at [162, 504] on textarea at bounding box center [216, 517] width 417 height 97
type textarea "**********"
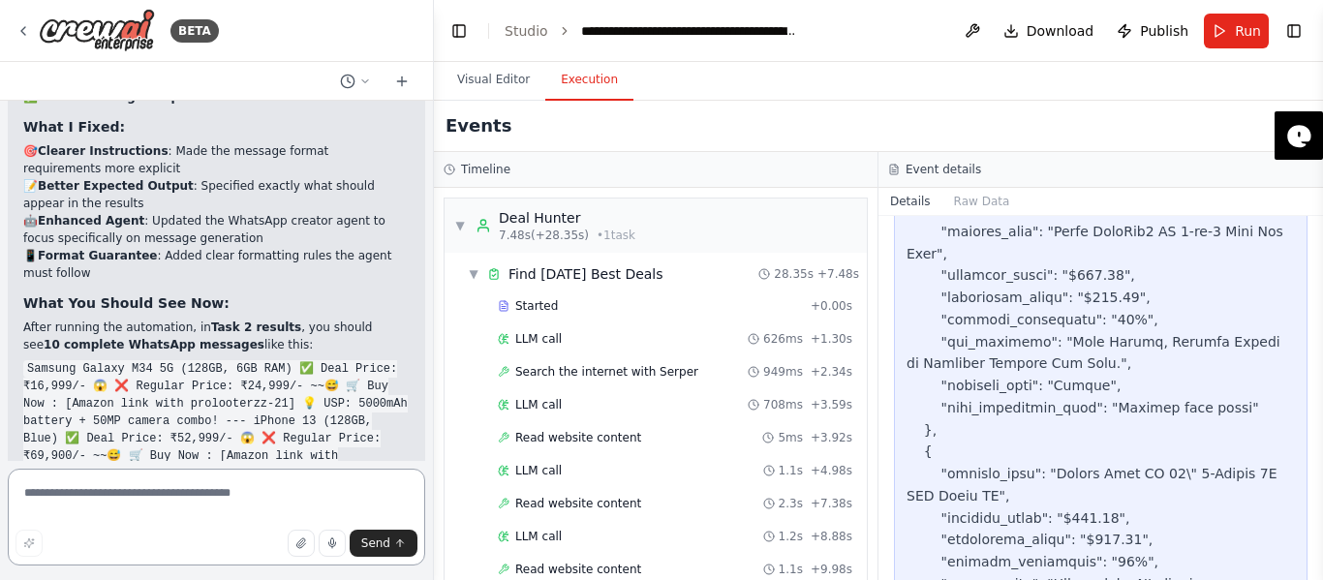
scroll to position [7801, 0]
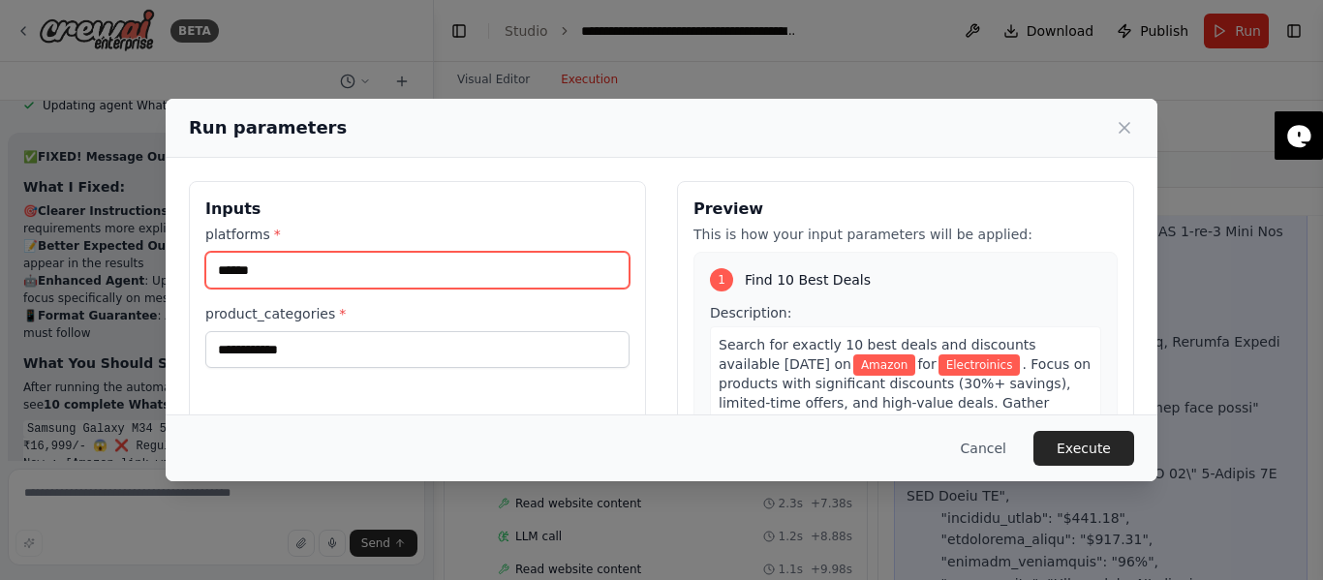
click at [360, 274] on input "******" at bounding box center [417, 270] width 424 height 37
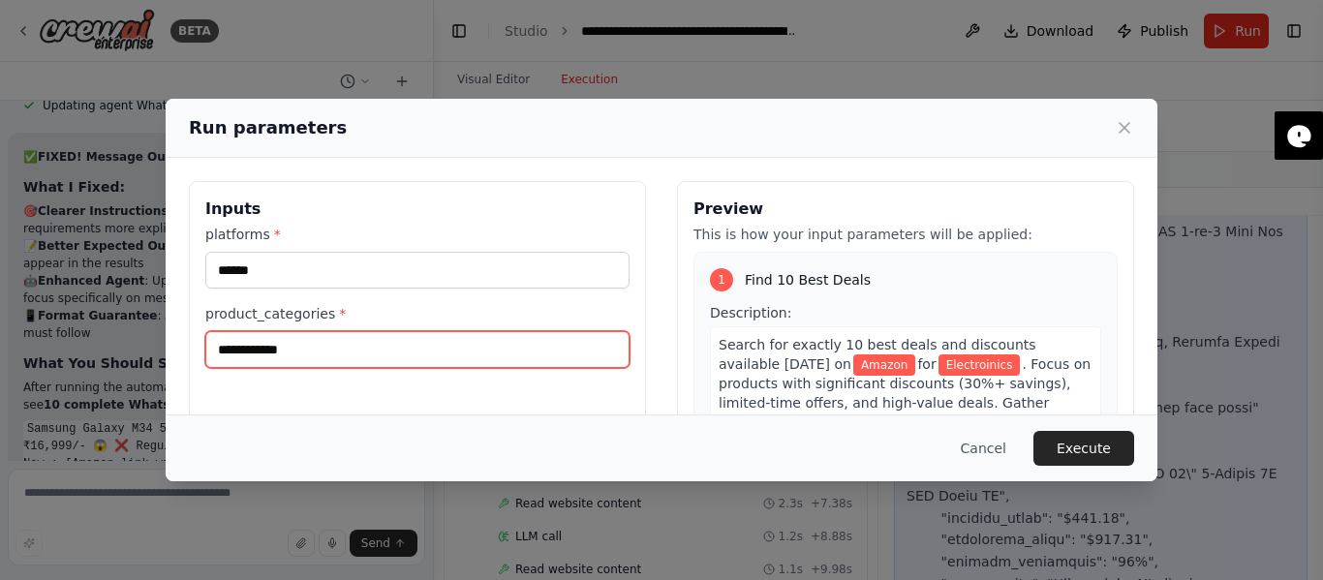
click at [341, 340] on input "**********" at bounding box center [417, 349] width 424 height 37
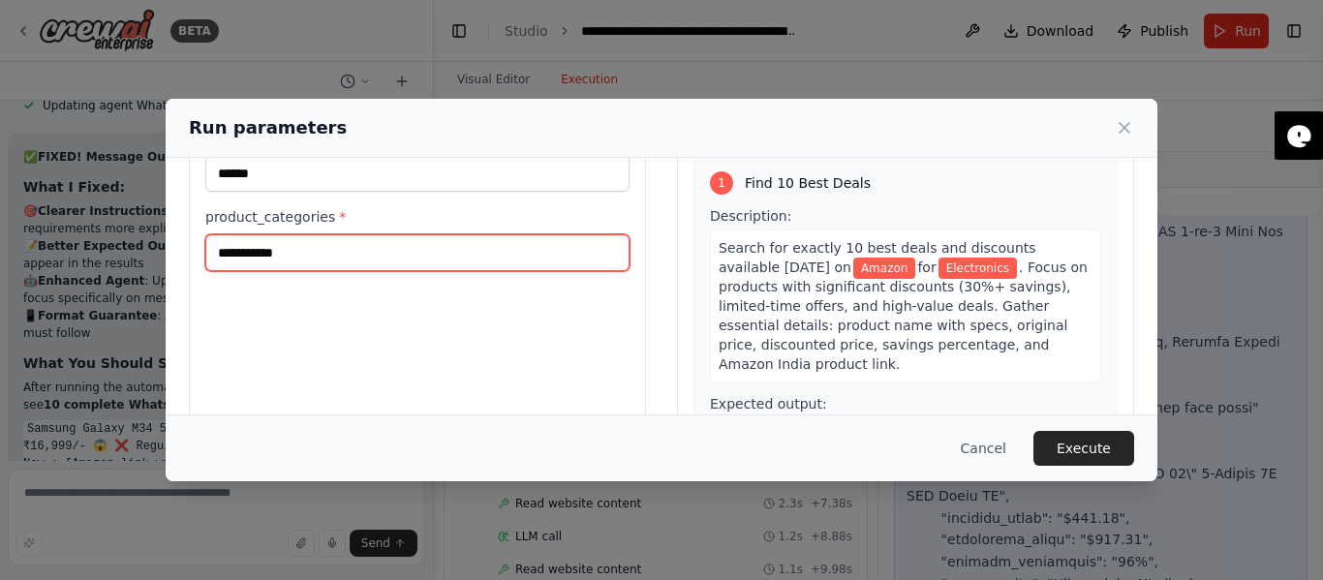
scroll to position [0, 0]
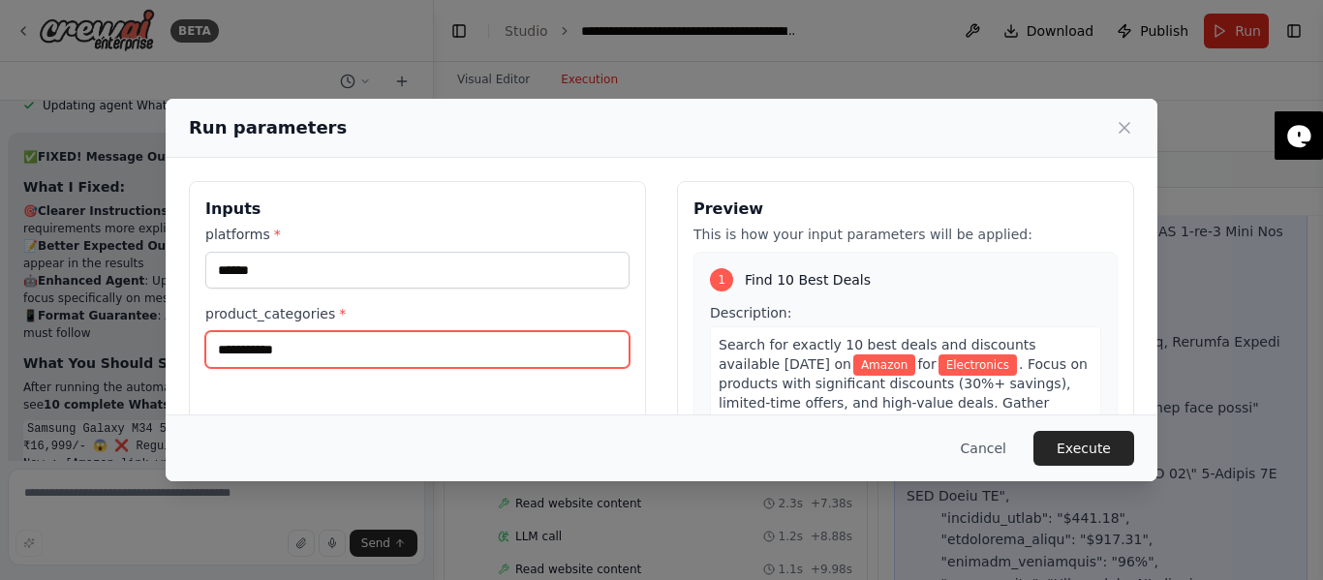
type input "**********"
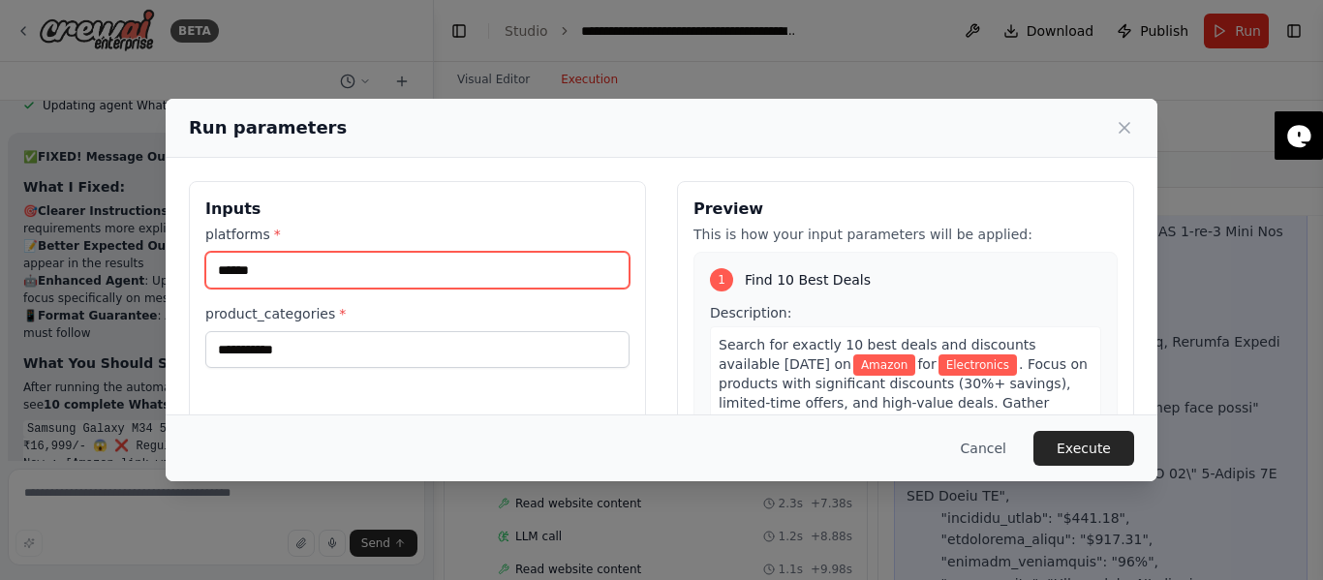
click at [303, 276] on input "******" at bounding box center [417, 270] width 424 height 37
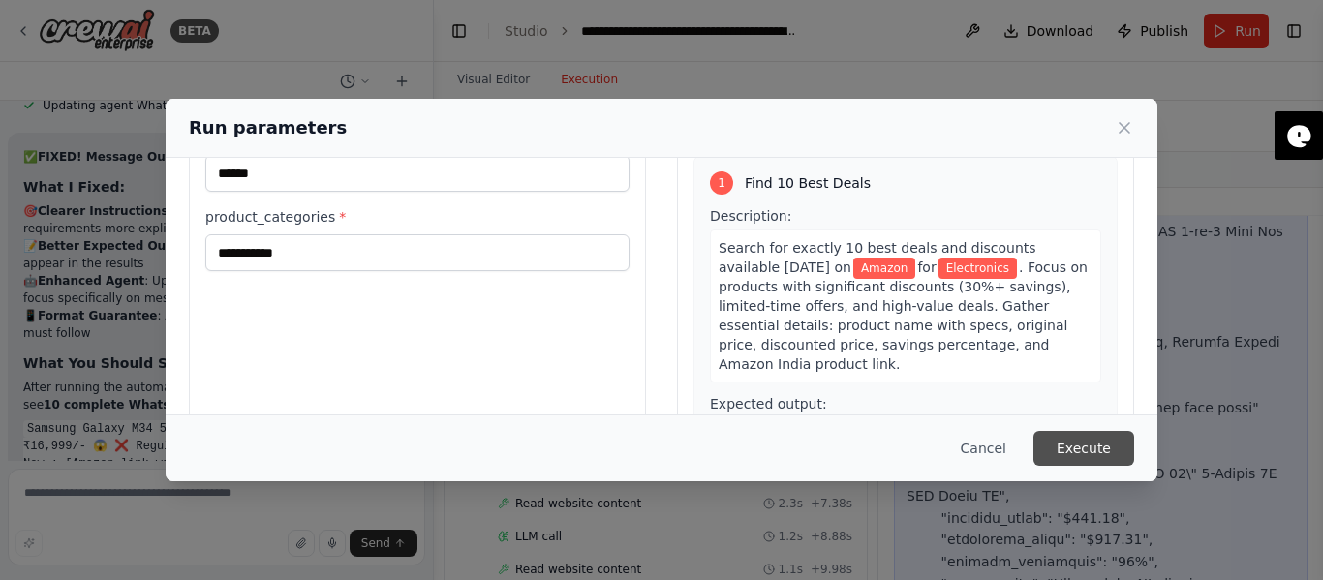
click at [1085, 446] on button "Execute" at bounding box center [1083, 448] width 101 height 35
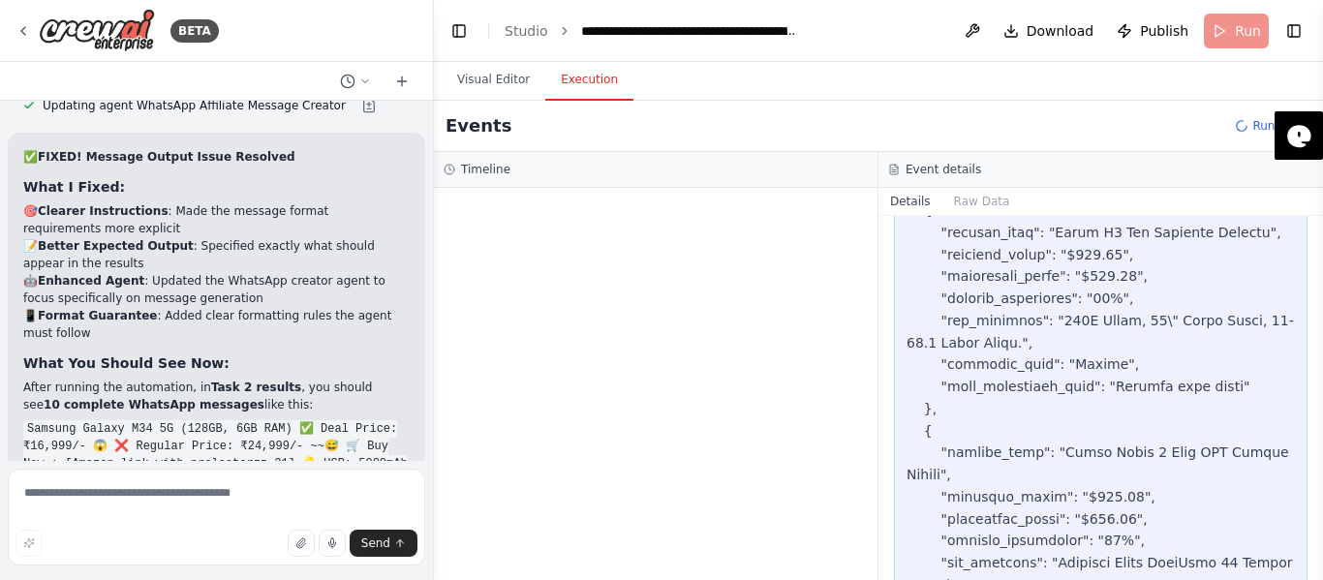
scroll to position [2679, 0]
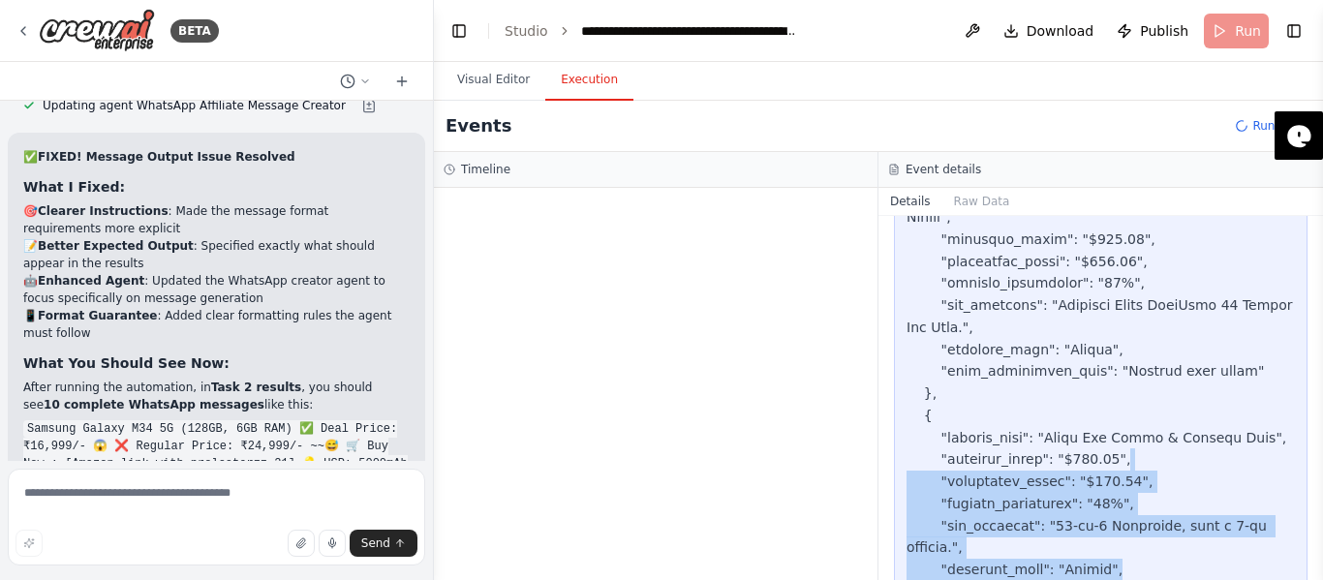
drag, startPoint x: 1203, startPoint y: 470, endPoint x: 1091, endPoint y: 370, distance: 150.2
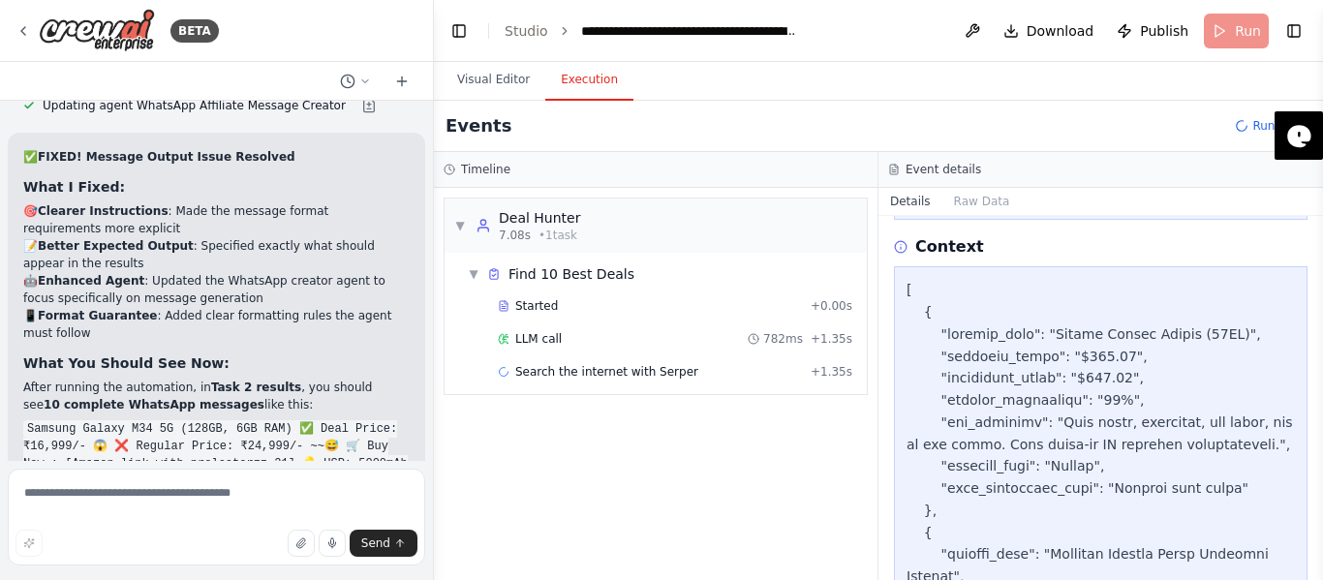
scroll to position [0, 0]
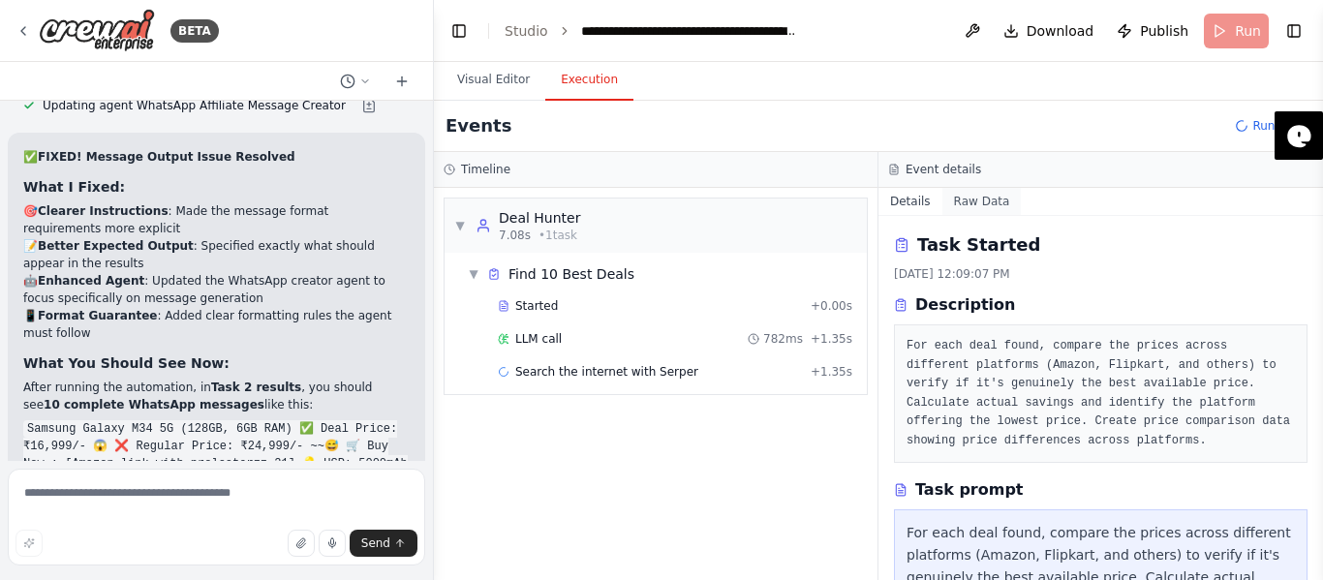
click at [995, 203] on button "Raw Data" at bounding box center [981, 201] width 79 height 27
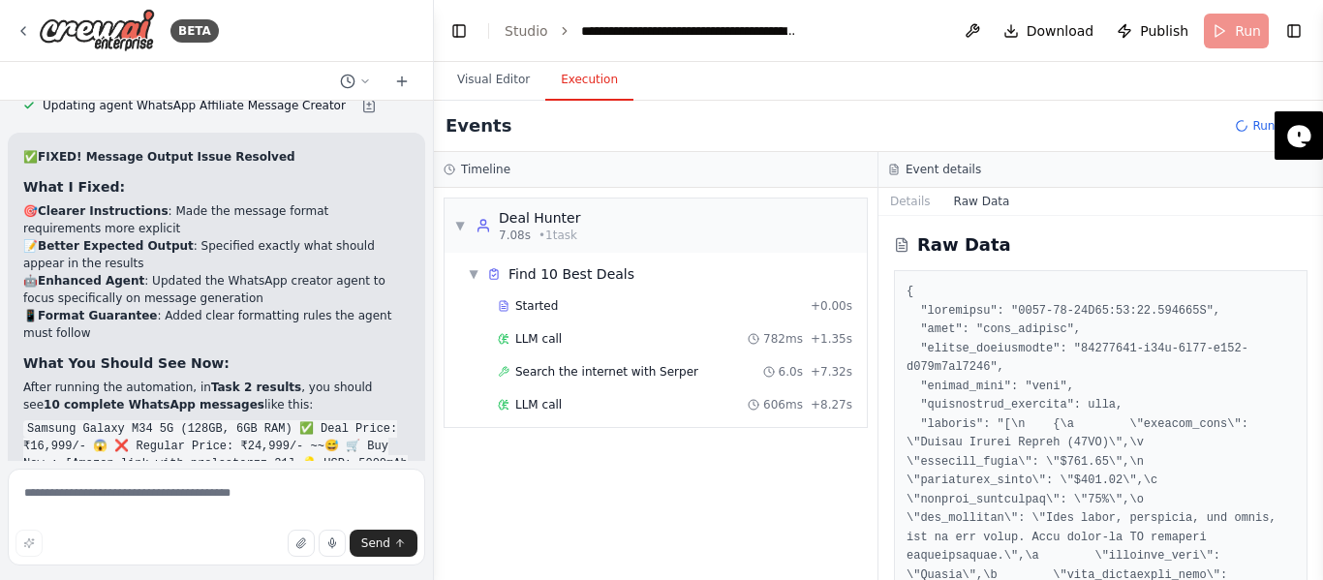
click at [942, 202] on button "Raw Data" at bounding box center [981, 201] width 79 height 27
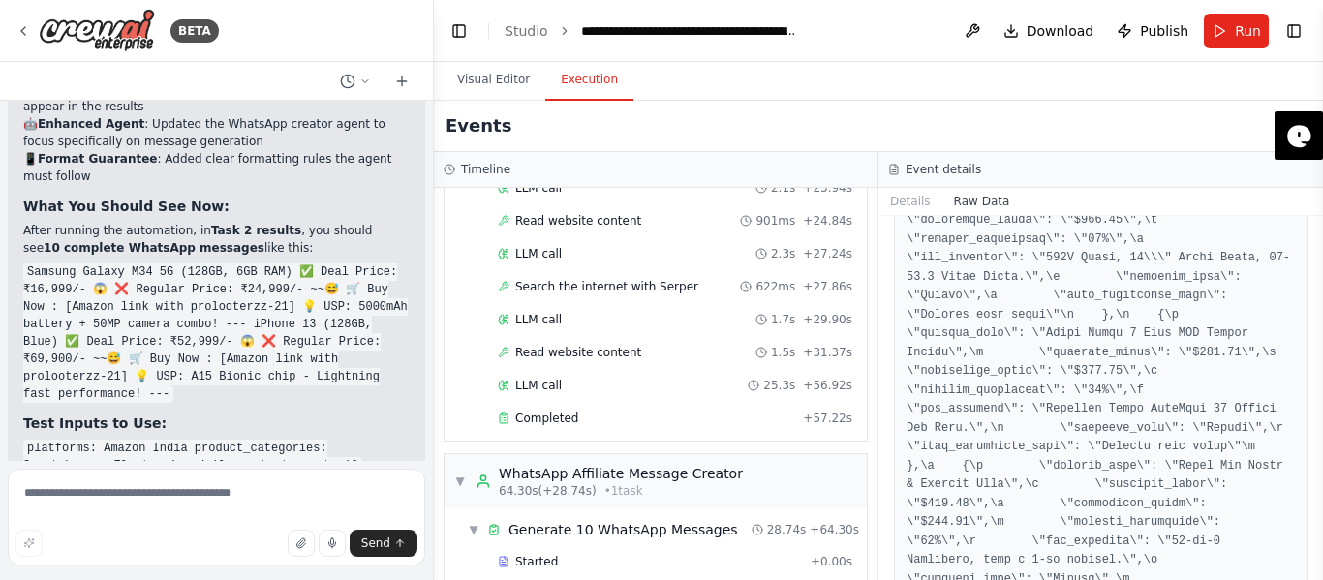
scroll to position [1937, 0]
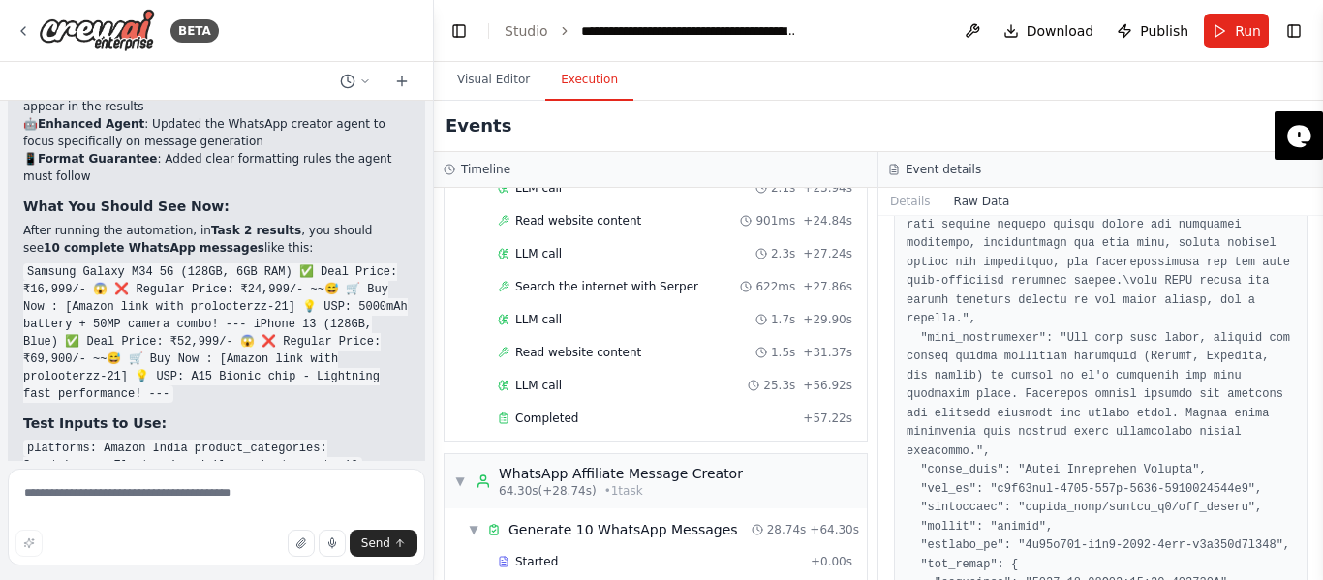
click at [955, 197] on button "Raw Data" at bounding box center [981, 201] width 79 height 27
click at [962, 207] on button "Raw Data" at bounding box center [981, 201] width 79 height 27
drag, startPoint x: 939, startPoint y: 204, endPoint x: 922, endPoint y: 198, distance: 18.7
click at [933, 201] on div "Details Raw Data" at bounding box center [1100, 202] width 445 height 28
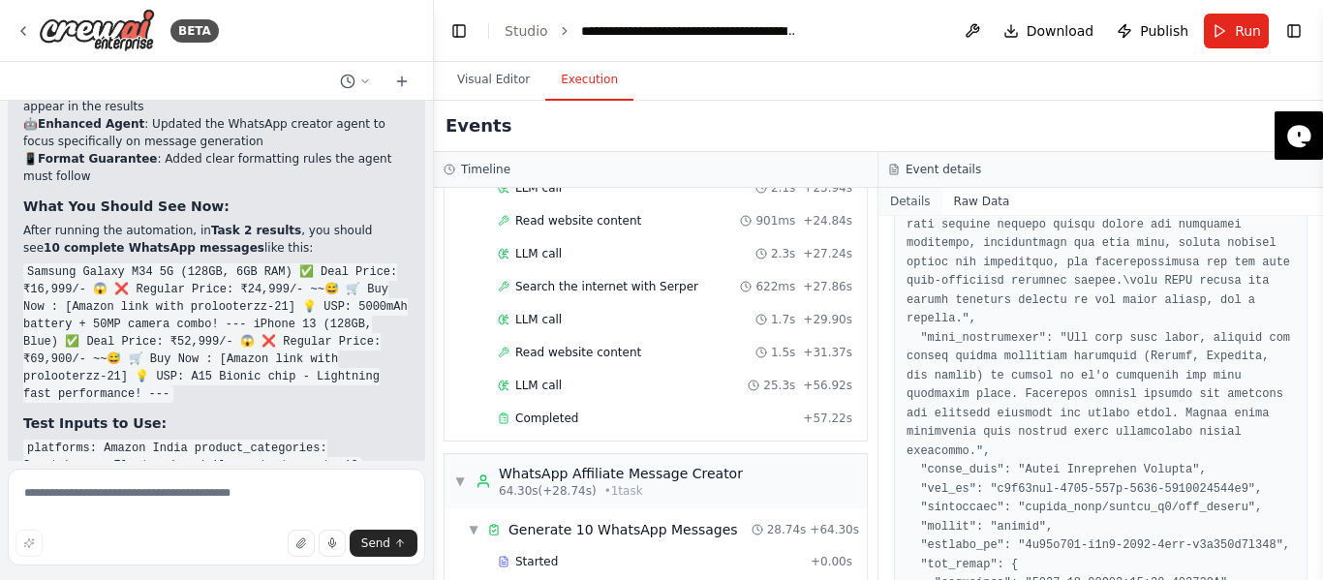
click at [919, 197] on button "Details" at bounding box center [910, 201] width 64 height 27
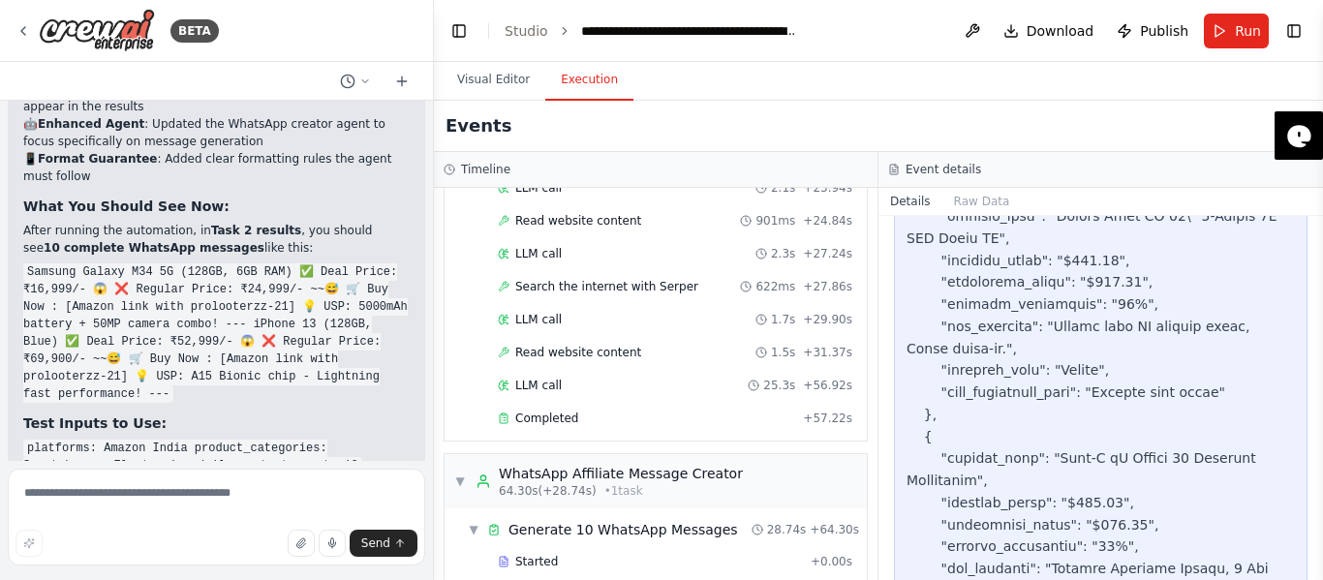
scroll to position [1226, 0]
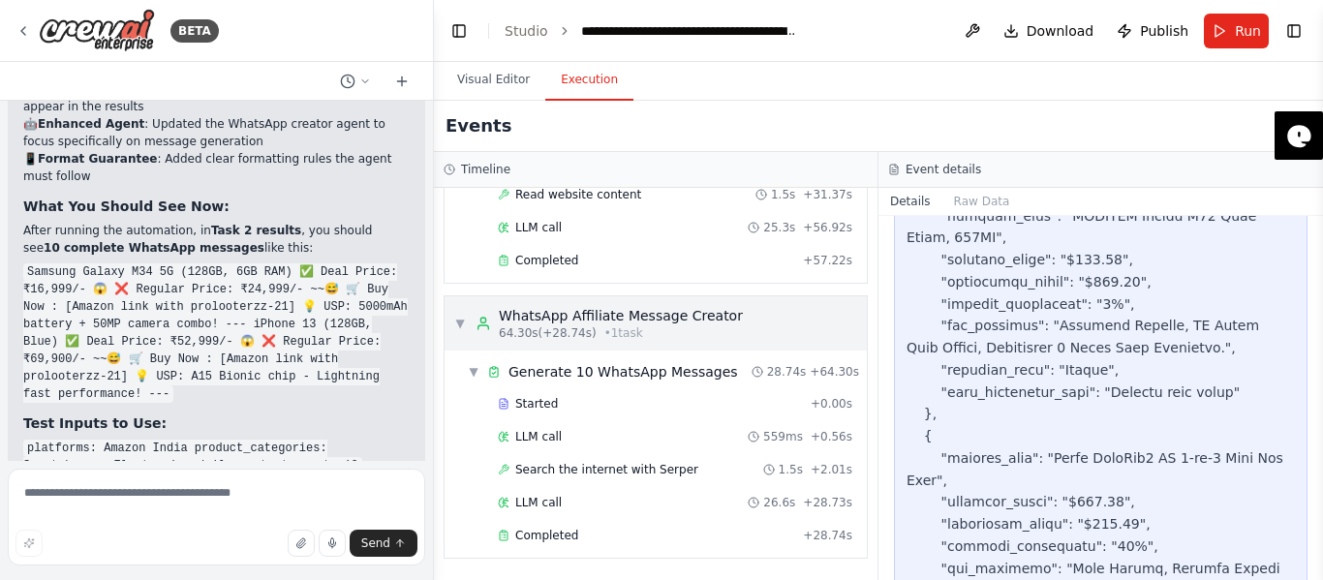
click at [630, 338] on div "64.30s (+28.74s) • 1 task" at bounding box center [621, 332] width 244 height 15
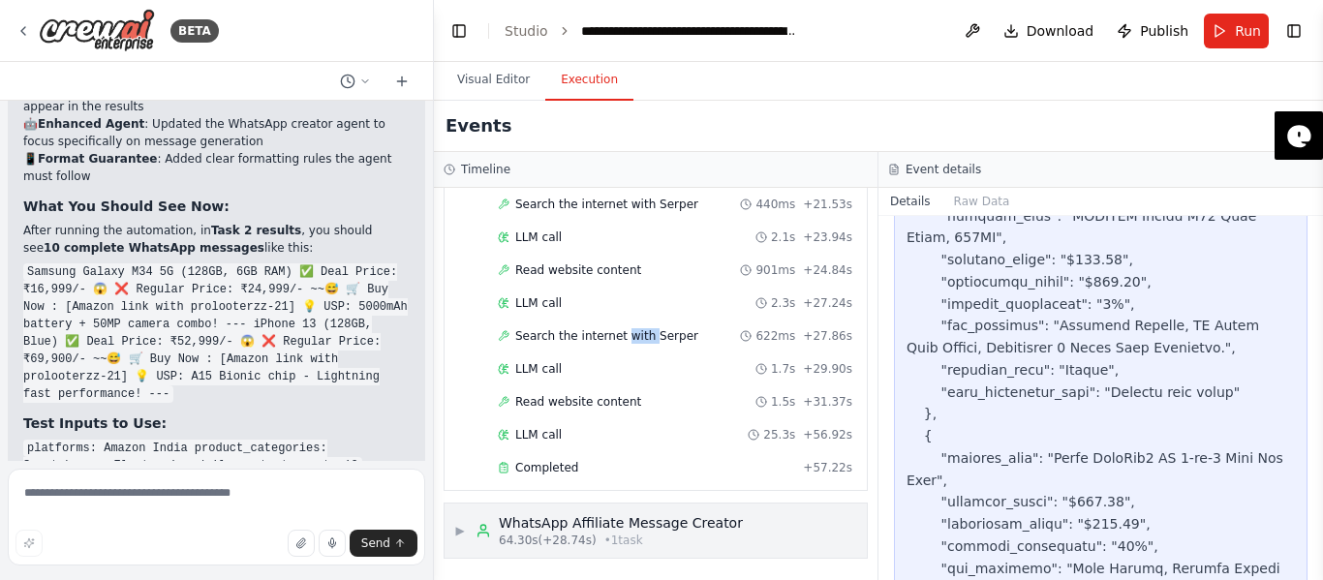
click at [630, 338] on span "Search the internet with Serper" at bounding box center [606, 335] width 183 height 15
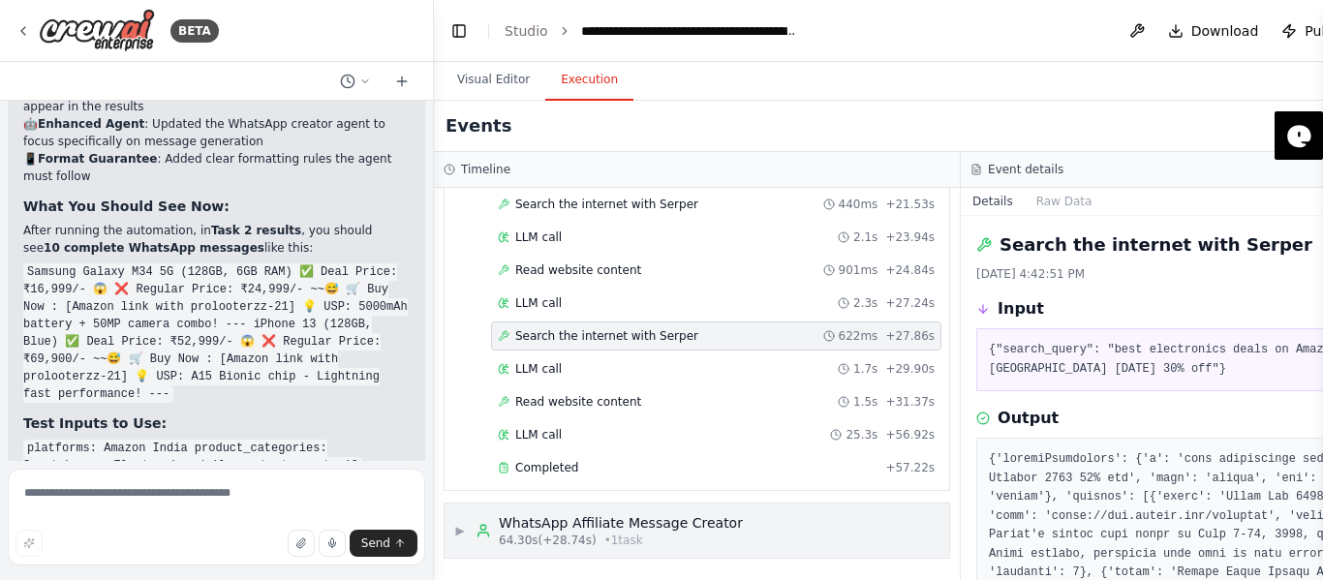
click at [652, 512] on div "▶ WhatsApp Affiliate Message Creator 64.30s (+28.74s) • 1 task" at bounding box center [697, 531] width 505 height 54
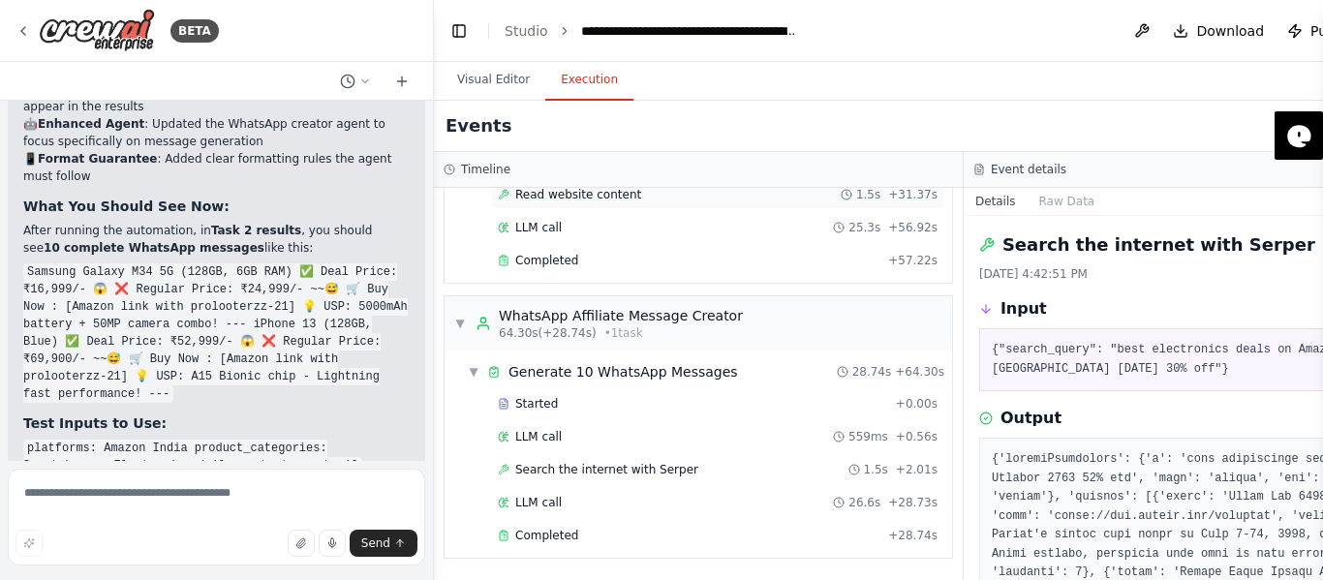
click at [600, 361] on div "▼ Generate 10 WhatsApp Messages 28.74s + 64.30s" at bounding box center [706, 371] width 492 height 35
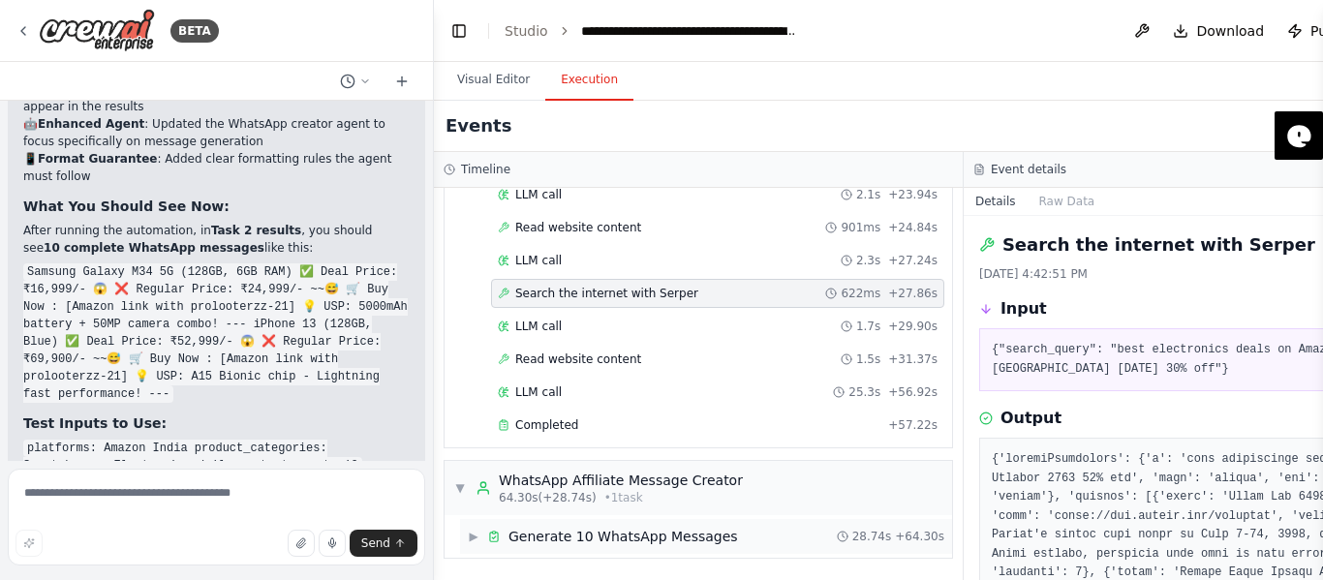
click at [603, 539] on span "Generate 10 WhatsApp Messages" at bounding box center [623, 536] width 230 height 19
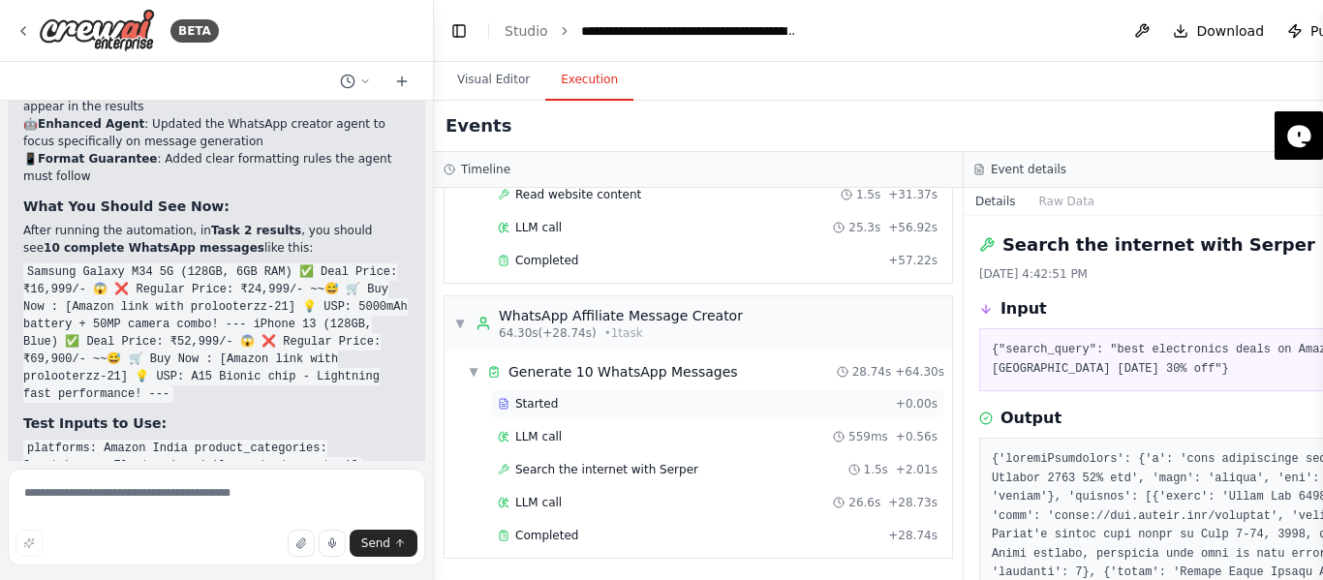
click at [565, 400] on div "Started" at bounding box center [693, 403] width 390 height 15
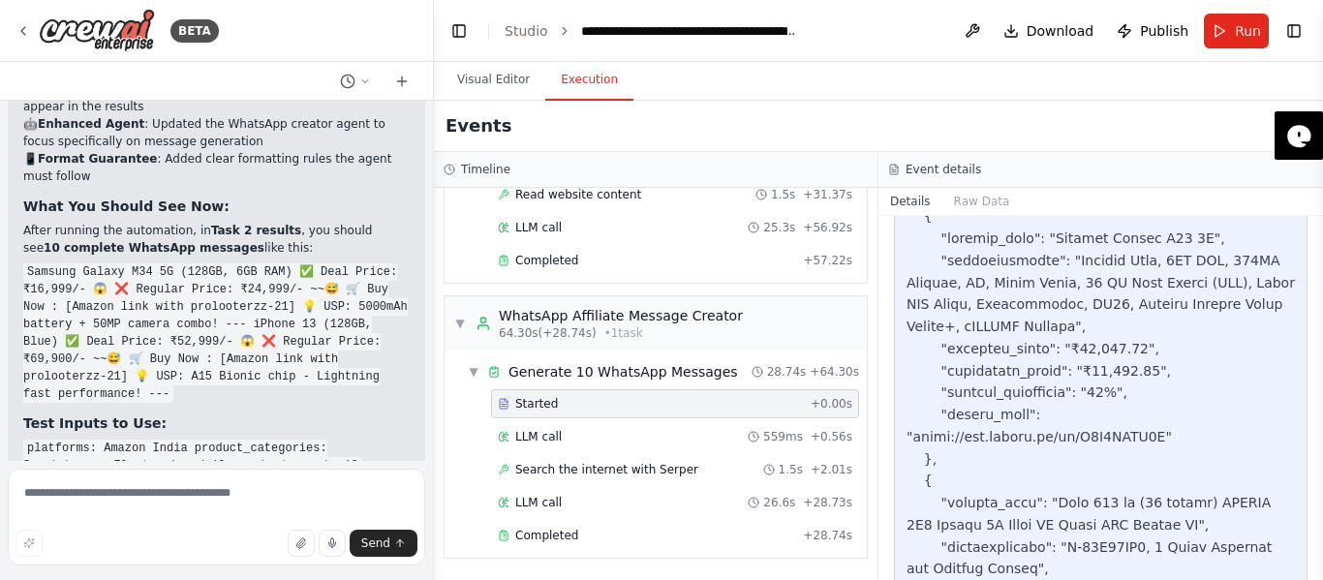
scroll to position [1646, 0]
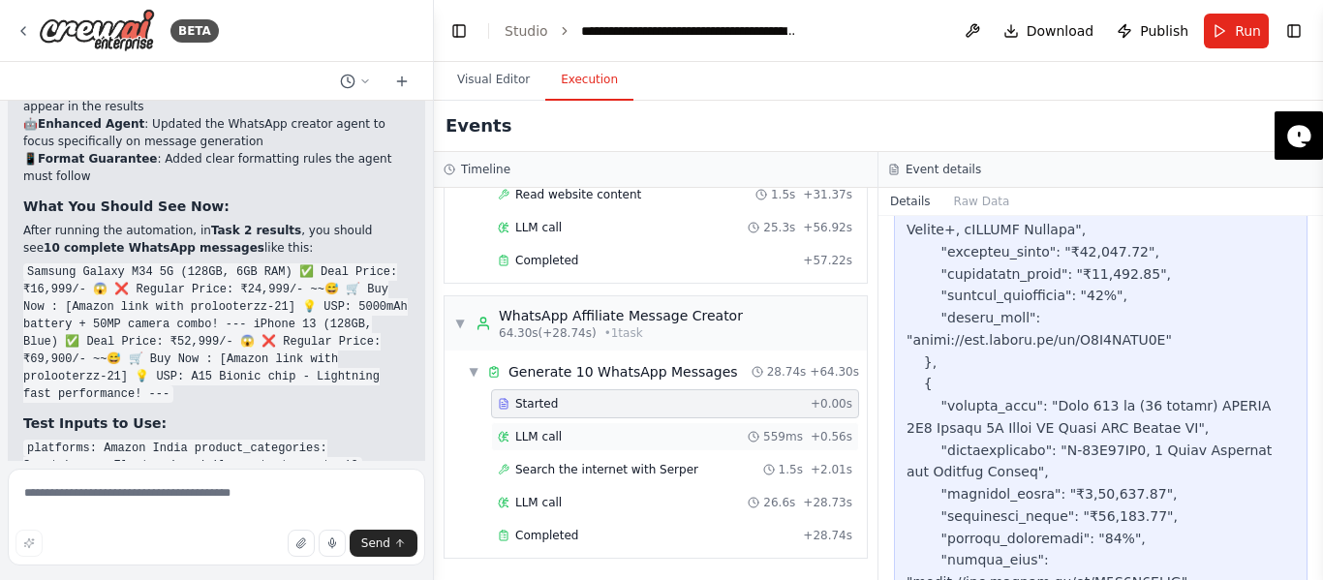
click at [563, 438] on div "LLM call 559ms + 0.56s" at bounding box center [675, 436] width 354 height 15
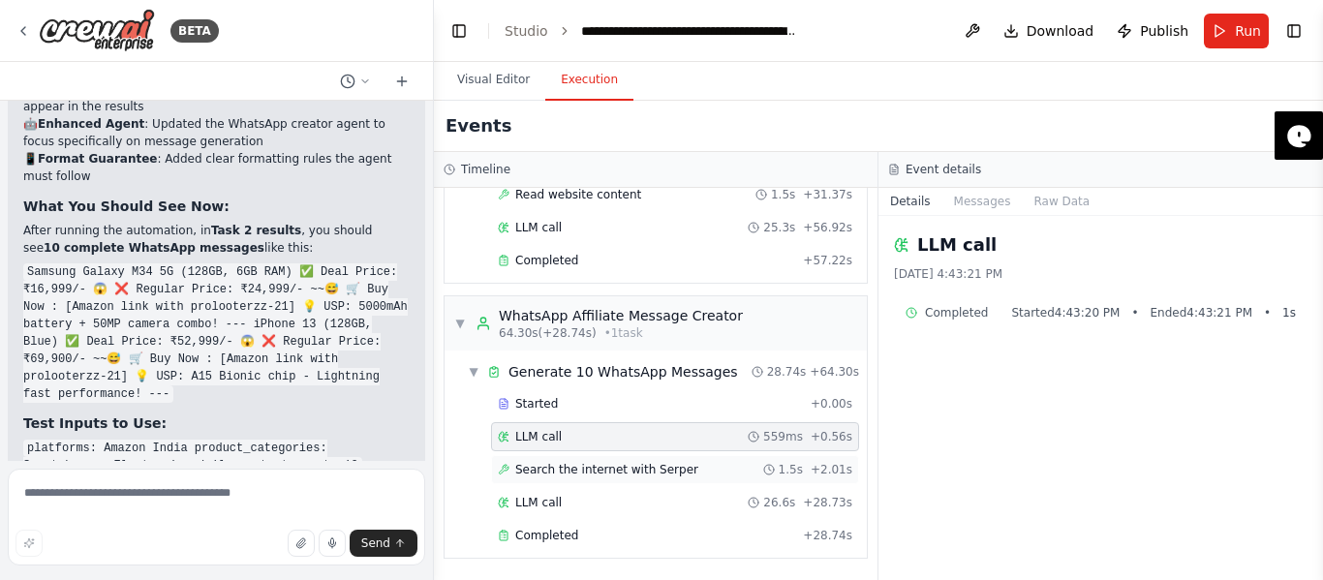
click at [569, 462] on span "Search the internet with Serper" at bounding box center [606, 469] width 183 height 15
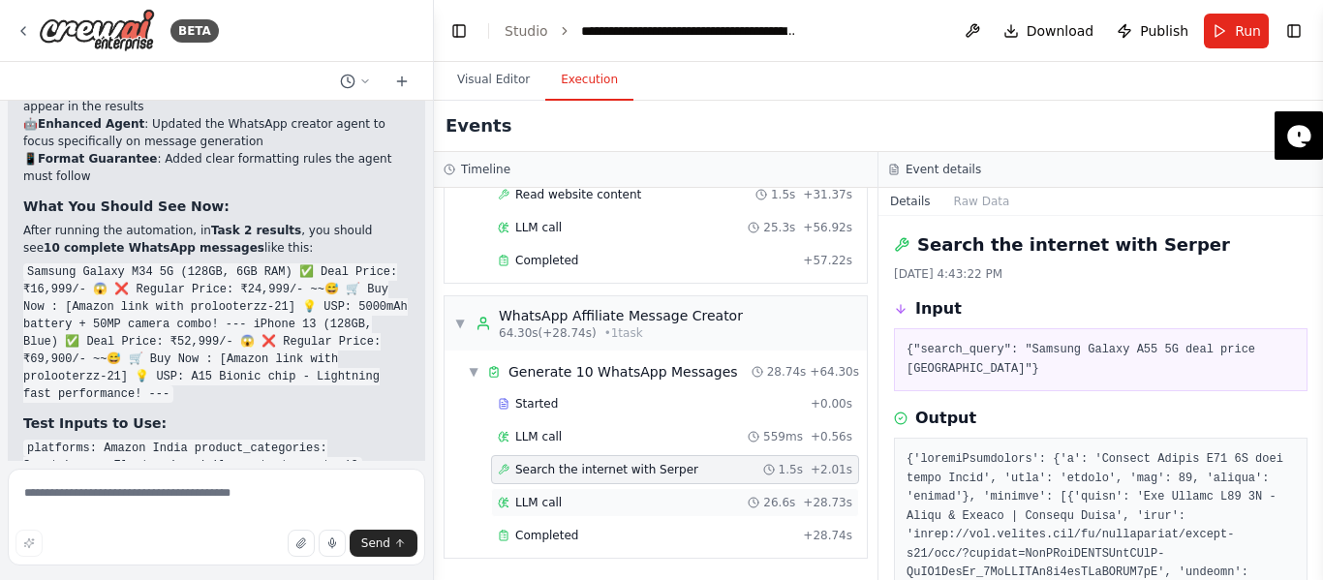
click at [571, 490] on div "LLM call 26.6s + 28.73s" at bounding box center [675, 502] width 368 height 29
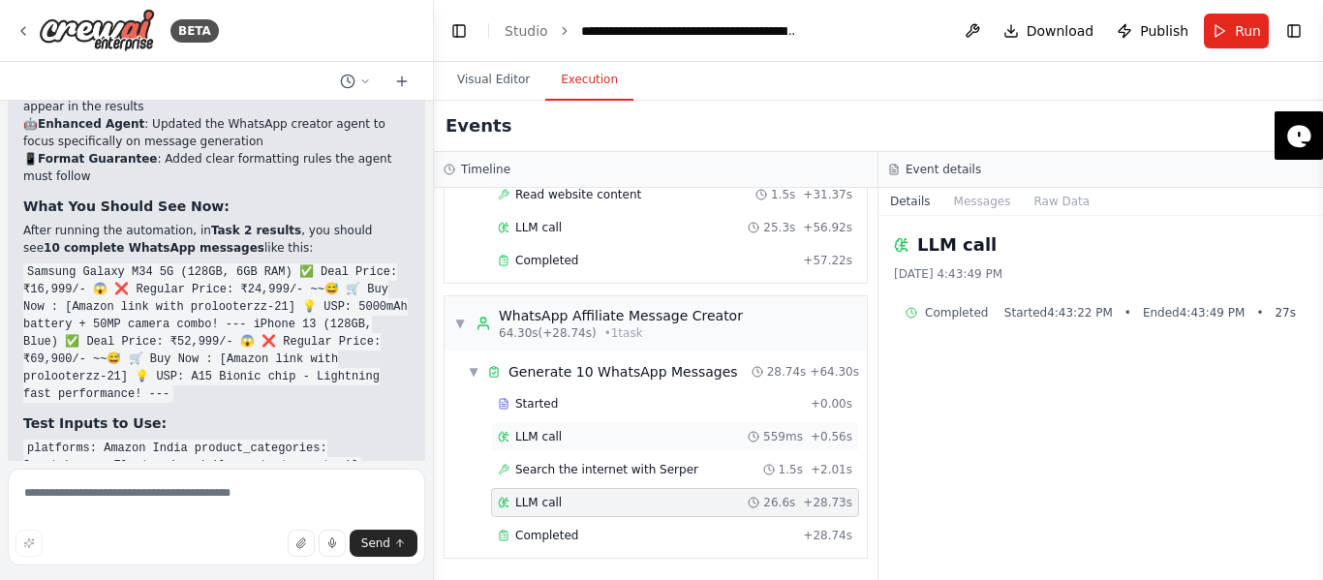
click at [561, 448] on div "LLM call 559ms + 0.56s" at bounding box center [675, 436] width 368 height 29
click at [568, 466] on span "Search the internet with Serper" at bounding box center [606, 469] width 183 height 15
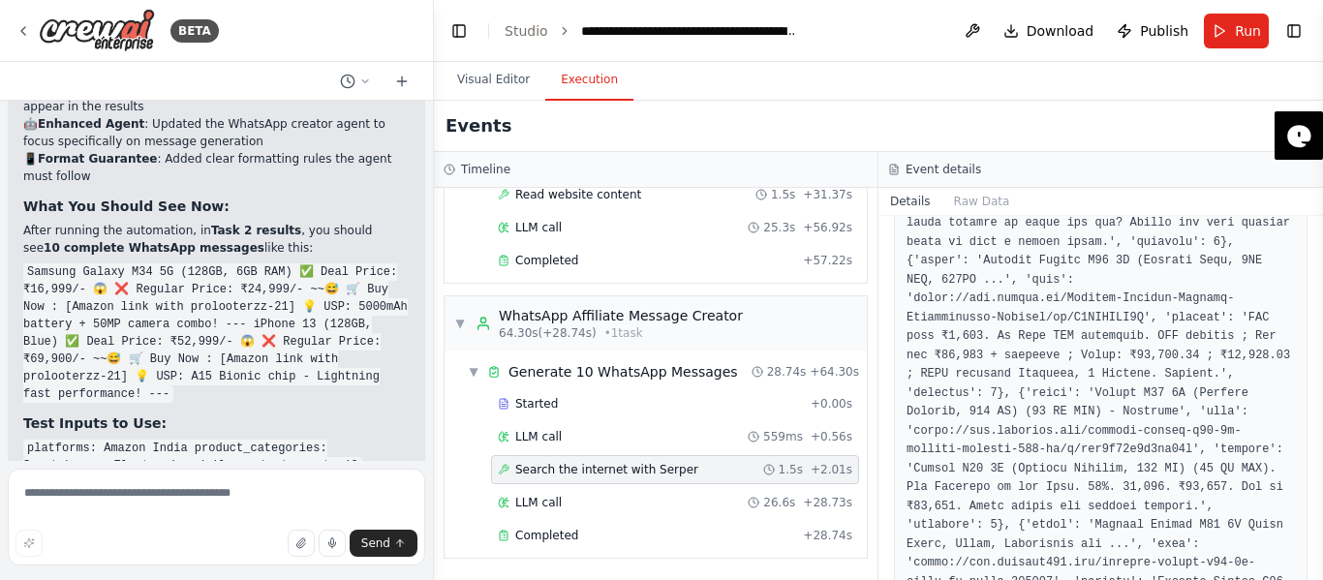
scroll to position [484, 0]
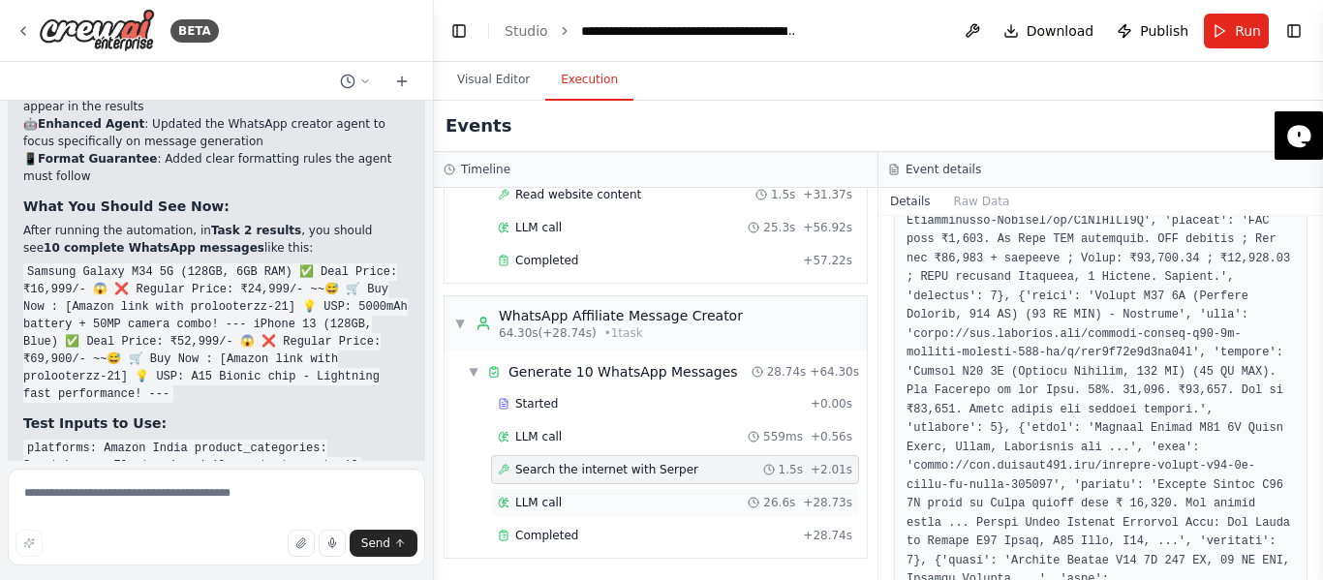
click at [714, 497] on div "LLM call 26.6s + 28.73s" at bounding box center [675, 502] width 354 height 15
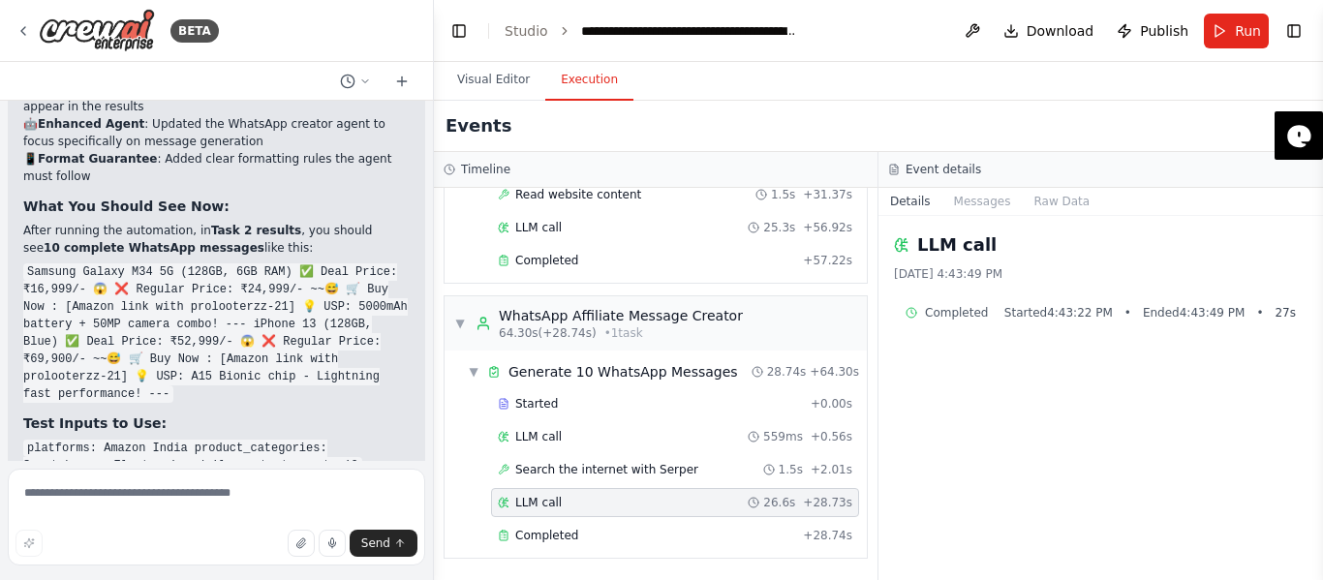
drag, startPoint x: 701, startPoint y: 551, endPoint x: 716, endPoint y: 550, distance: 14.6
click at [706, 550] on div "Started + 0.00s LLM call 559ms + 0.56s Search the internet with [PERSON_NAME] 1…" at bounding box center [663, 471] width 407 height 165
click at [728, 545] on div "Completed + 28.74s" at bounding box center [675, 535] width 368 height 29
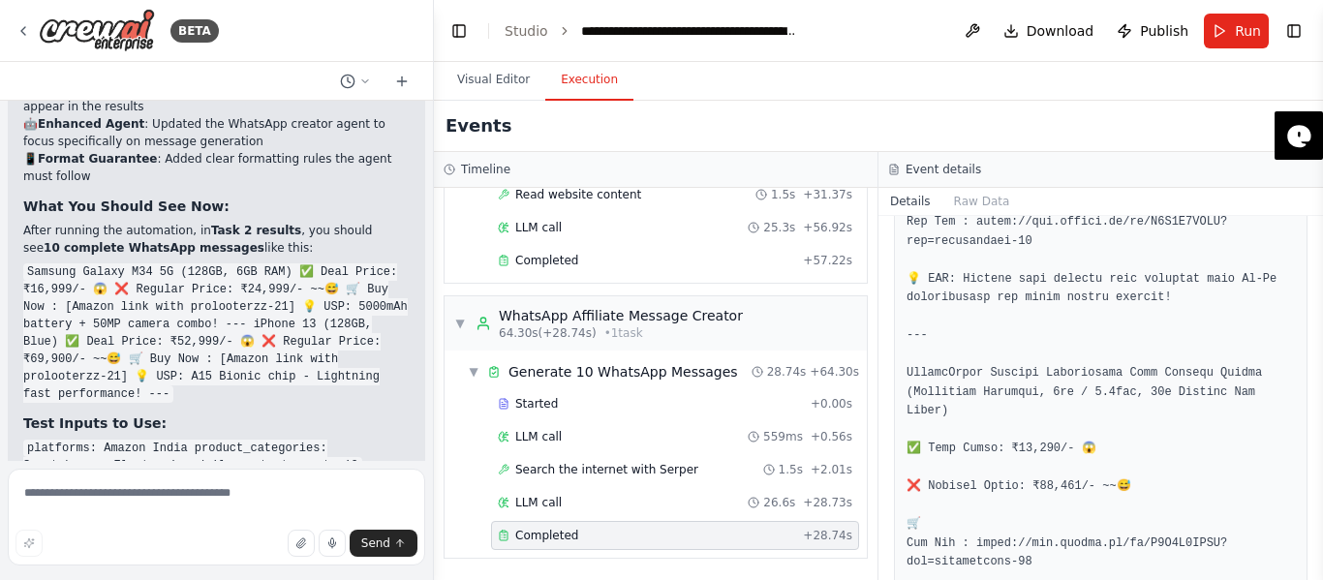
scroll to position [3385, 0]
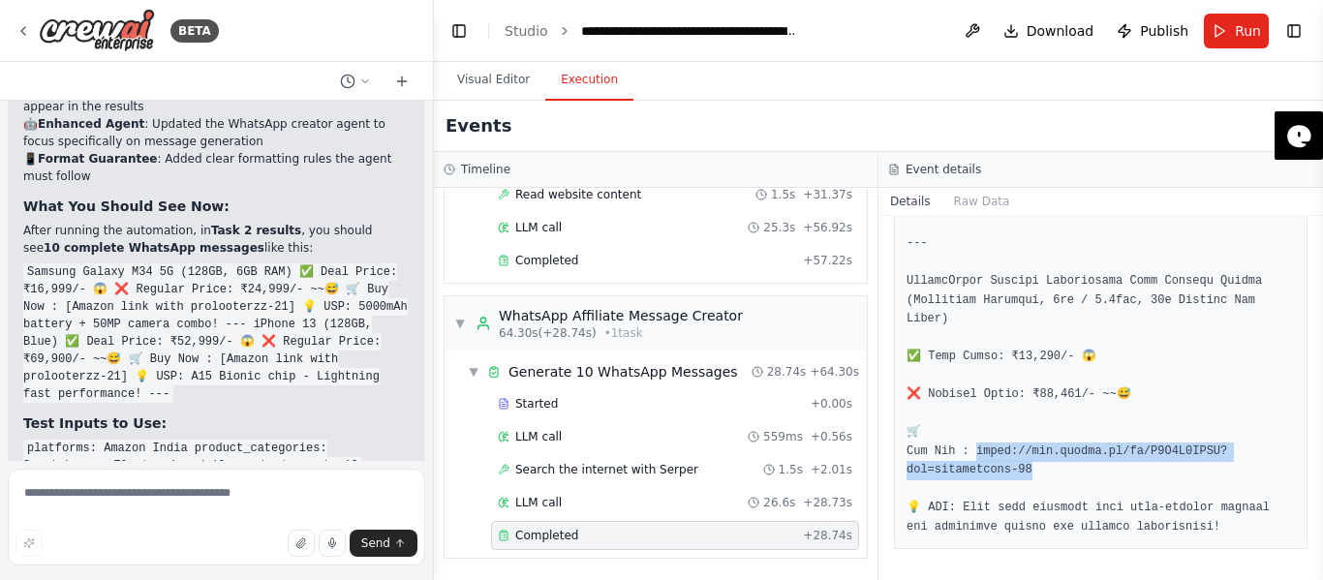
drag, startPoint x: 1040, startPoint y: 466, endPoint x: 974, endPoint y: 457, distance: 66.4
copy pre "=prolooterzz-21 💡 USP: Fuel your workouts with high-q"
